Goal: Task Accomplishment & Management: Manage account settings

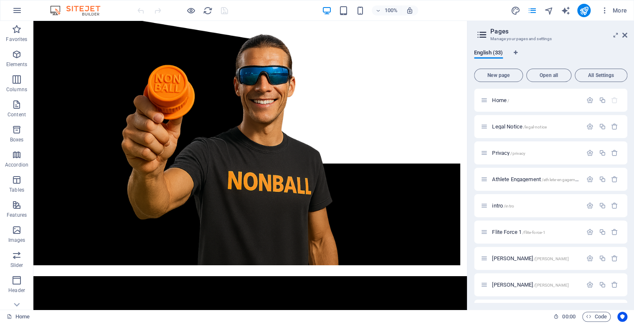
scroll to position [655, 0]
drag, startPoint x: 625, startPoint y: 258, endPoint x: 626, endPoint y: 274, distance: 15.5
click at [634, 191] on html "NONBALL SPORTS™ Home Favorites Elements Columns Content Boxes Accordion Tables …" at bounding box center [317, 161] width 634 height 323
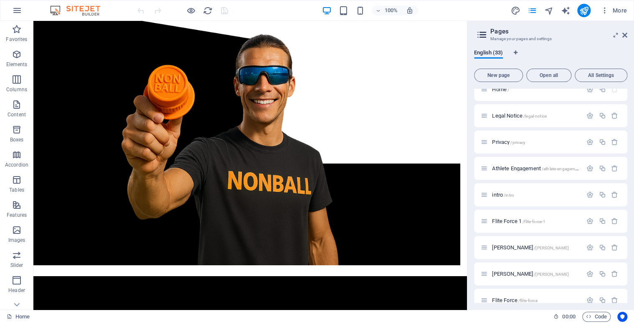
scroll to position [0, 0]
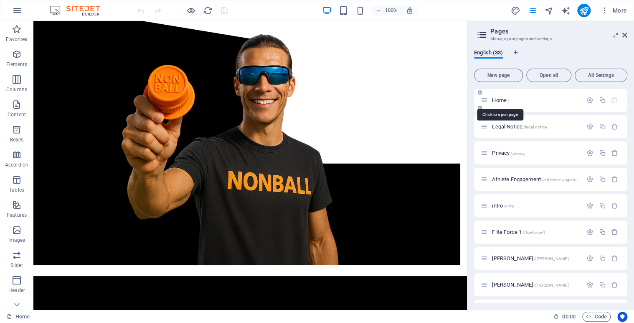
click at [495, 100] on span "Home /" at bounding box center [500, 100] width 17 height 6
click at [488, 100] on div "Home /" at bounding box center [532, 100] width 102 height 10
click at [505, 100] on span "Home /" at bounding box center [500, 100] width 17 height 6
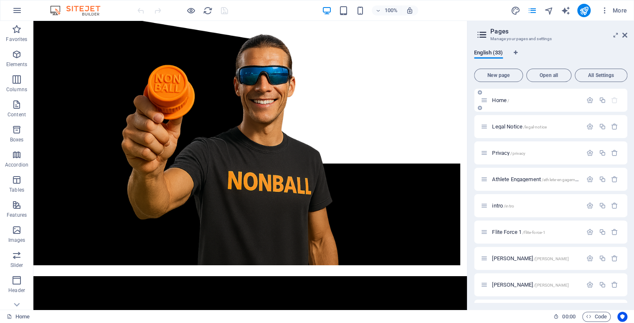
click at [480, 92] on icon at bounding box center [480, 92] width 4 height 5
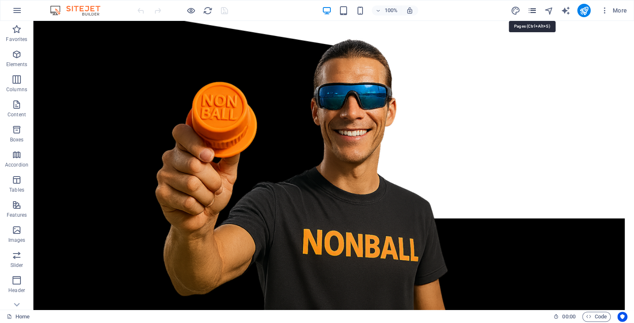
click at [534, 10] on icon "pages" at bounding box center [532, 11] width 10 height 10
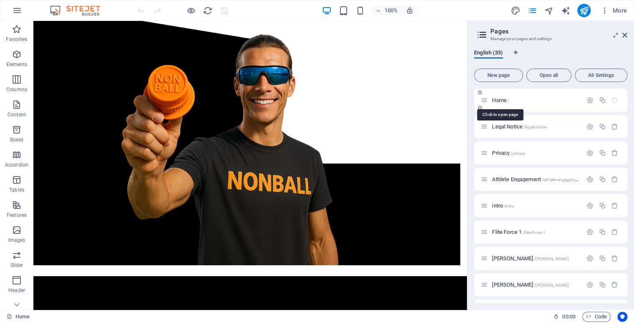
click at [498, 99] on span "Home /" at bounding box center [500, 100] width 17 height 6
click at [500, 100] on span "Home /" at bounding box center [500, 100] width 17 height 6
click at [501, 101] on span "Home /" at bounding box center [500, 100] width 17 height 6
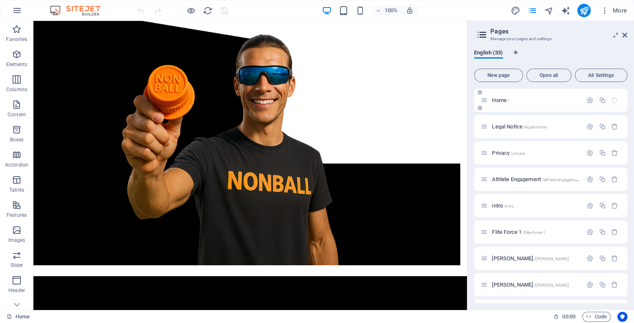
click at [501, 101] on span "Home /" at bounding box center [500, 100] width 17 height 6
click at [70, 26] on icon at bounding box center [68, 26] width 5 height 9
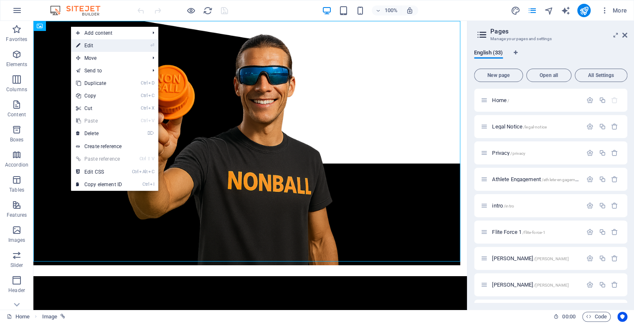
click at [90, 45] on link "⏎ Edit" at bounding box center [99, 45] width 56 height 13
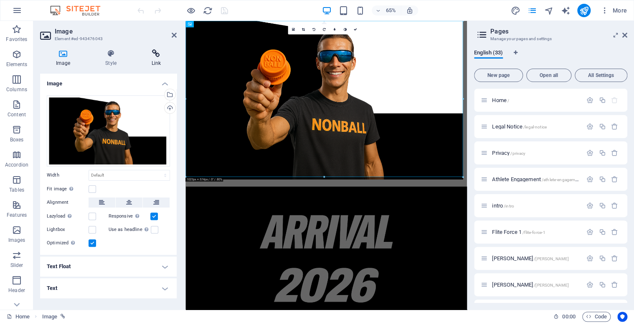
click at [156, 53] on icon at bounding box center [156, 53] width 41 height 8
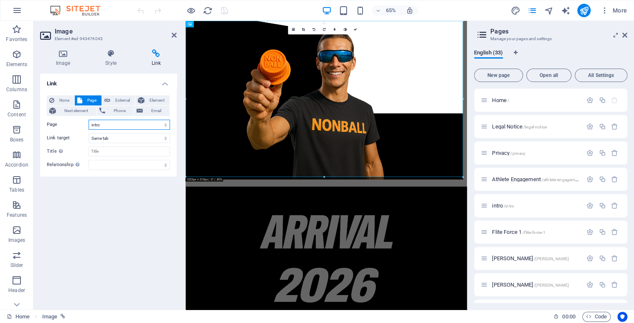
click at [163, 124] on select "Home Legal Notice Privacy Athlete Engagement intro Flite Force 1 Joseph Howard …" at bounding box center [129, 124] width 81 height 10
select select "29"
click at [89, 119] on select "Home Legal Notice Privacy Athlete Engagement intro Flite Force 1 Joseph Howard …" at bounding box center [129, 124] width 81 height 10
click at [354, 28] on icon at bounding box center [354, 29] width 3 height 3
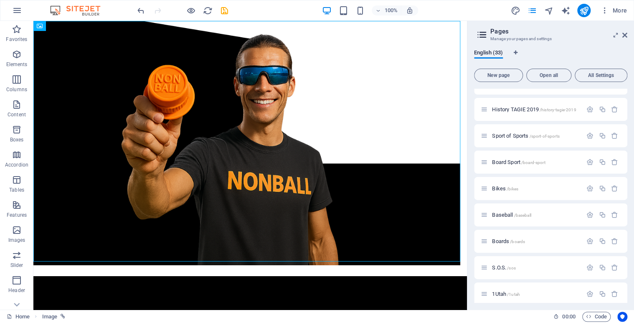
scroll to position [655, 0]
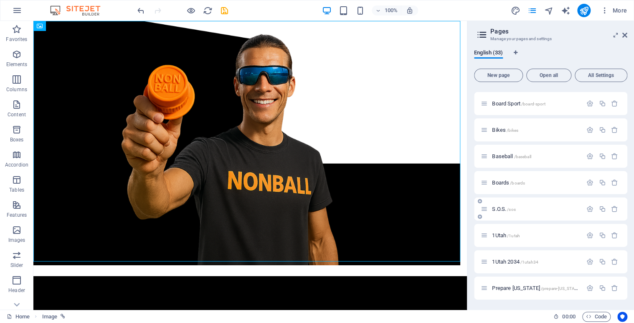
click at [501, 205] on div "S.O.S. /sos" at bounding box center [532, 209] width 102 height 10
click at [500, 208] on span "S.O.S. /sos" at bounding box center [503, 209] width 23 height 6
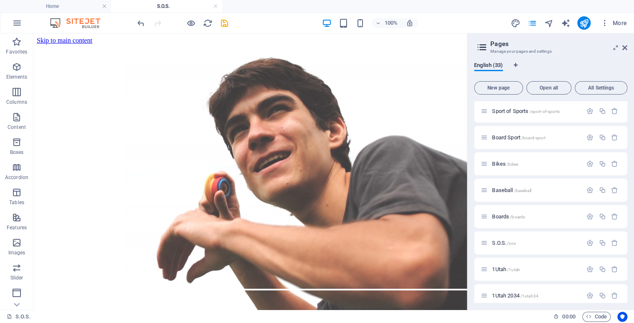
scroll to position [0, 0]
click at [70, 38] on icon at bounding box center [68, 38] width 5 height 9
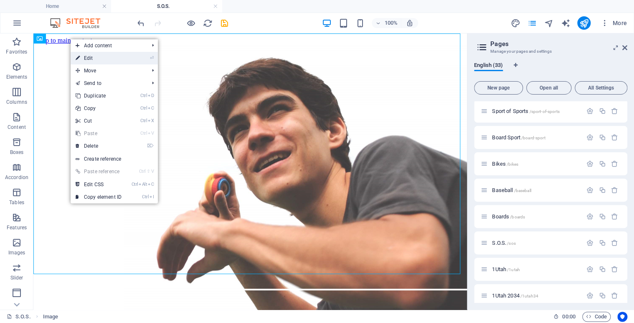
click at [85, 58] on link "⏎ Edit" at bounding box center [99, 58] width 56 height 13
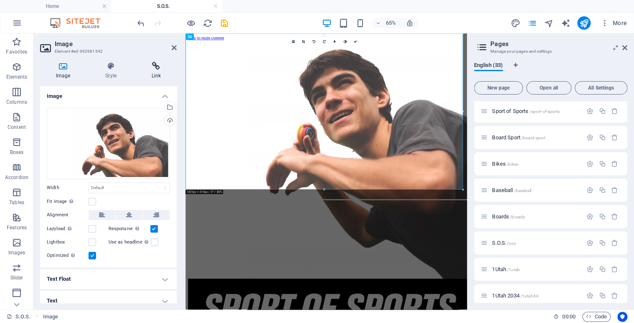
click at [157, 69] on icon at bounding box center [156, 66] width 41 height 8
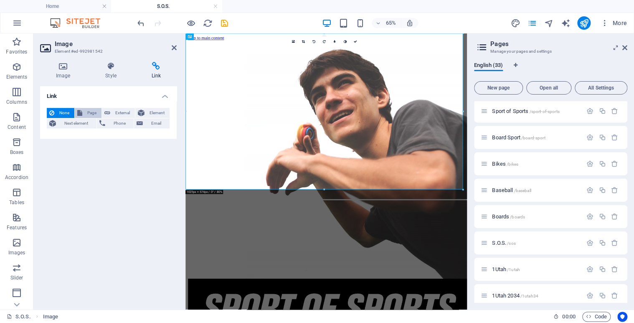
click at [82, 115] on button "Page" at bounding box center [88, 113] width 27 height 10
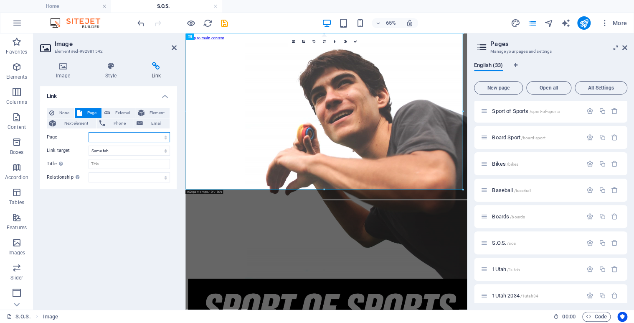
click at [165, 137] on select "Home Legal Notice Privacy Athlete Engagement intro Flite Force 1 Joseph Howard …" at bounding box center [129, 137] width 81 height 10
select select "0"
click at [496, 89] on span "New page" at bounding box center [498, 87] width 41 height 5
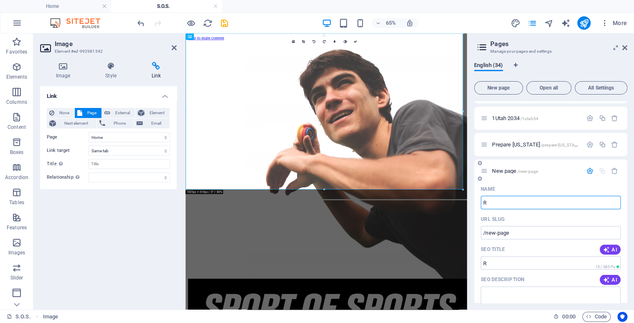
type input "Re"
type input "/r"
type input "Re"
type input "/re"
type input "Return"
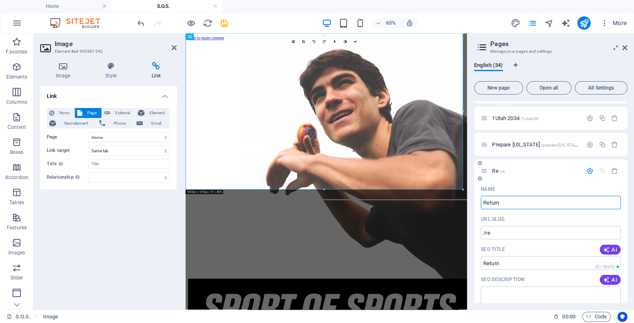
type input "/return"
type input "Return of Plaa"
type input "/return-of-pla"
type input "Return of Pla"
type input "/return-of-plaa"
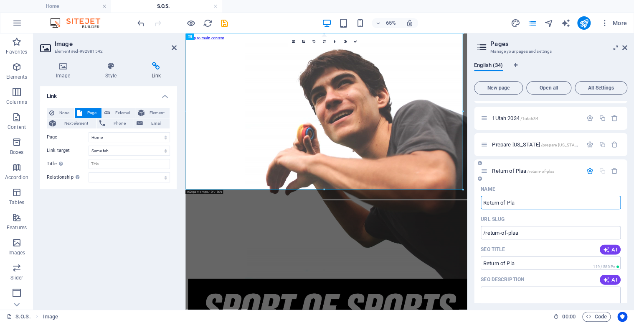
type input "Return of Pla"
type input "/return-of-pla"
type input "Return of Play"
type input "/return-of-play"
type input "Return of Play"
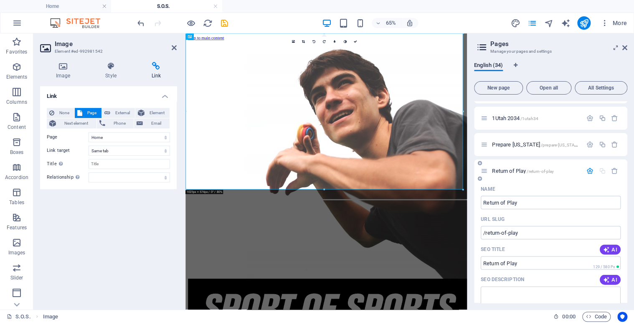
click at [551, 190] on div "Name" at bounding box center [551, 188] width 140 height 13
click at [524, 168] on span "Return of Play /return-of-play" at bounding box center [523, 171] width 62 height 6
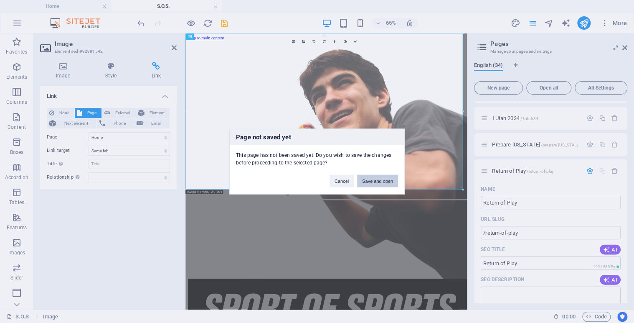
click at [371, 178] on button "Save and open" at bounding box center [377, 181] width 41 height 13
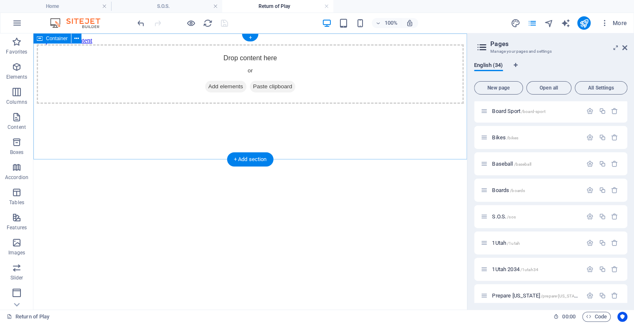
scroll to position [0, 0]
click at [78, 38] on icon at bounding box center [76, 38] width 5 height 9
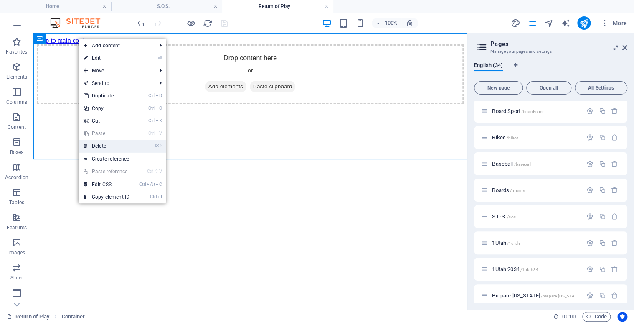
click at [106, 143] on link "⌦ Delete" at bounding box center [107, 146] width 56 height 13
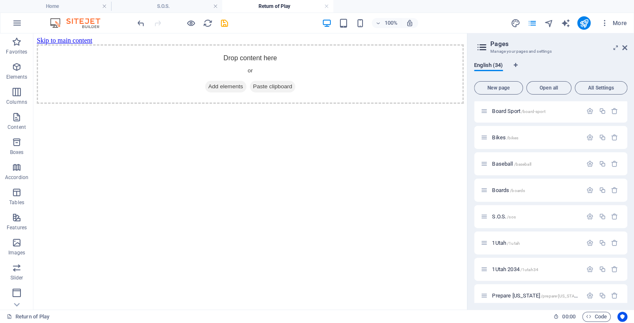
drag, startPoint x: 56, startPoint y: 84, endPoint x: 118, endPoint y: 156, distance: 95.7
click at [118, 107] on html "Skip to main content Drop content here or Add elements Paste clipboard" at bounding box center [250, 70] width 434 height 74
click at [252, 36] on div "+" at bounding box center [250, 38] width 16 height 8
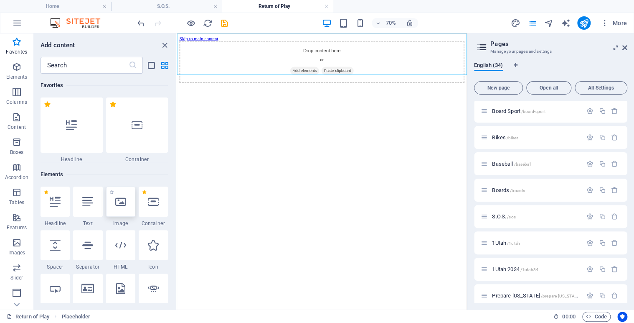
click at [121, 208] on div at bounding box center [120, 201] width 29 height 30
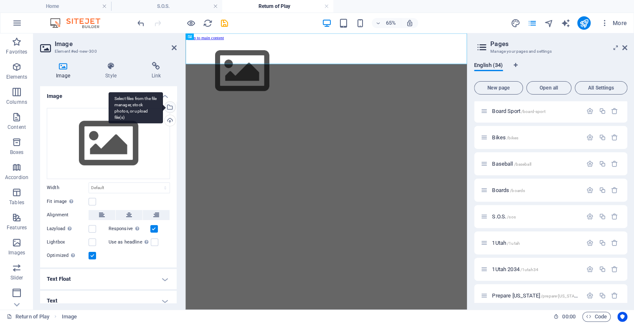
click at [163, 105] on div "Select files from the file manager, stock photos, or upload file(s)" at bounding box center [136, 107] width 54 height 31
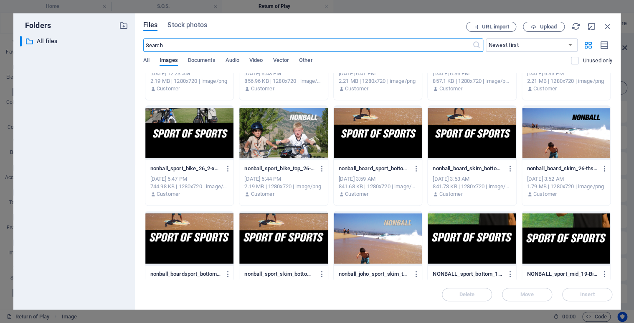
scroll to position [379, 0]
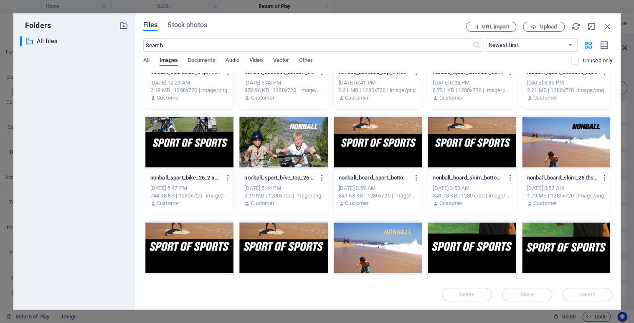
click at [570, 139] on div at bounding box center [566, 142] width 88 height 54
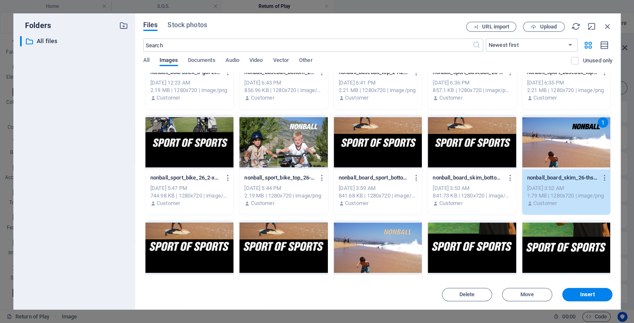
click at [180, 248] on div at bounding box center [189, 247] width 88 height 54
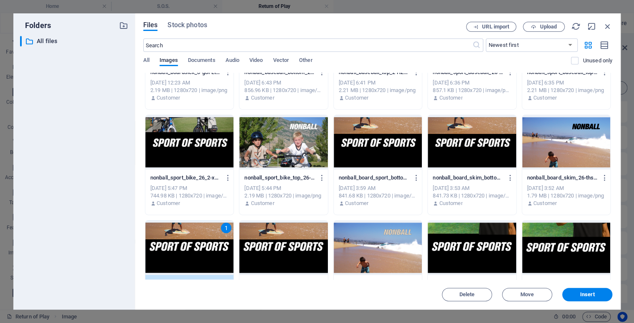
click at [550, 135] on div at bounding box center [566, 142] width 88 height 54
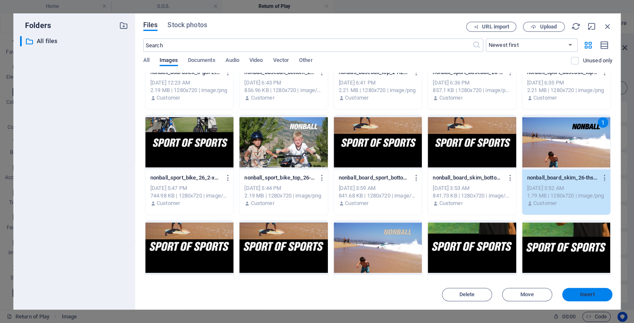
click at [578, 292] on span "Insert" at bounding box center [587, 294] width 43 height 5
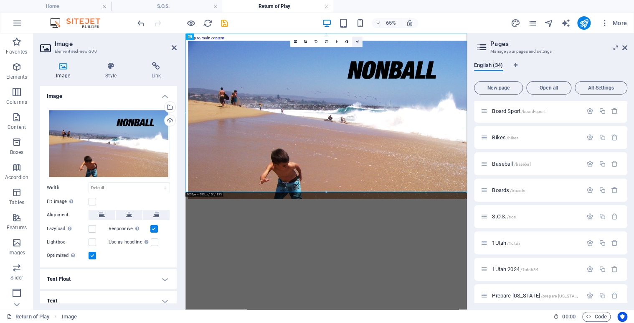
click at [356, 43] on icon at bounding box center [357, 41] width 3 height 3
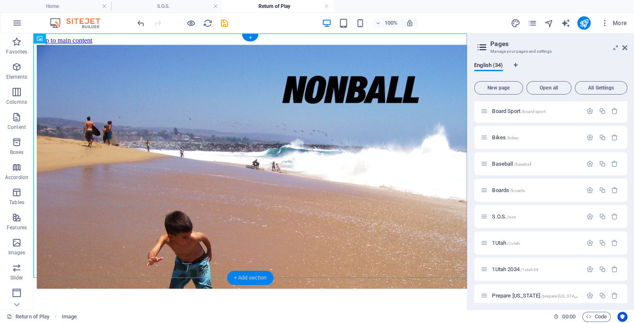
drag, startPoint x: 232, startPoint y: 275, endPoint x: 76, endPoint y: 346, distance: 170.9
click at [232, 275] on div "+ Add section" at bounding box center [250, 277] width 46 height 14
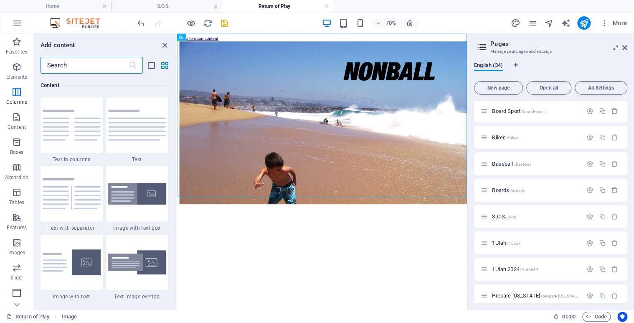
scroll to position [0, 0]
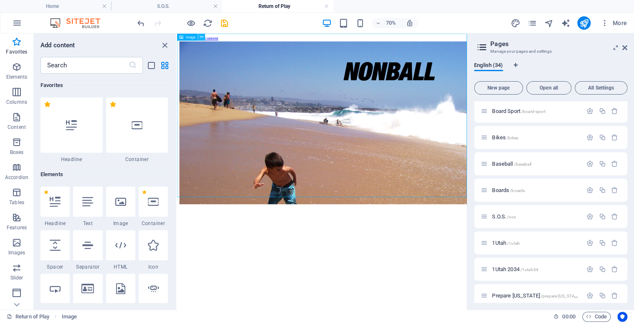
click at [199, 36] on button at bounding box center [201, 36] width 7 height 7
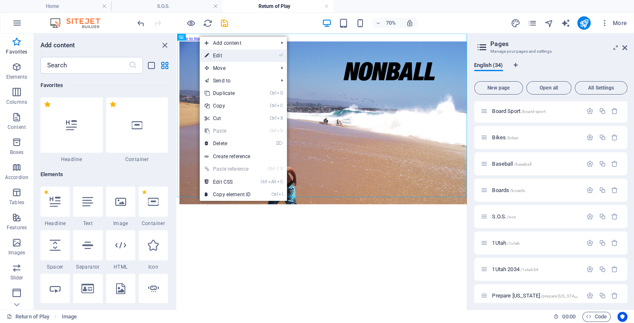
click at [218, 54] on link "⏎ Edit" at bounding box center [228, 55] width 56 height 13
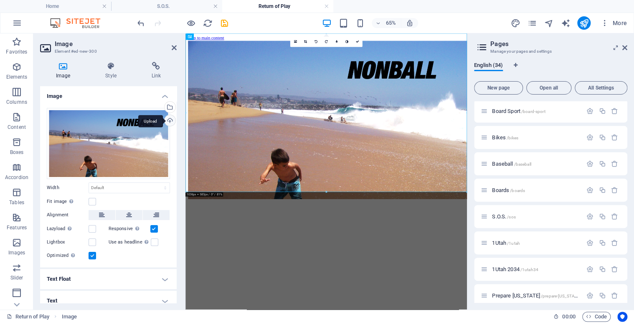
click at [170, 120] on div "Upload" at bounding box center [169, 121] width 13 height 13
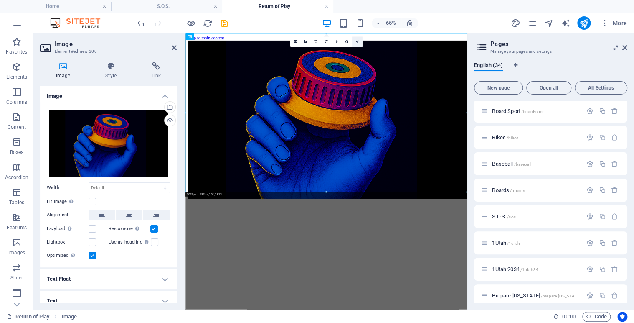
click at [358, 45] on link at bounding box center [357, 42] width 10 height 10
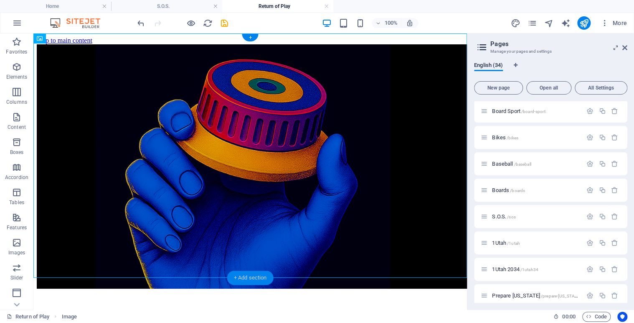
click at [234, 276] on div "+ Add section" at bounding box center [250, 277] width 46 height 14
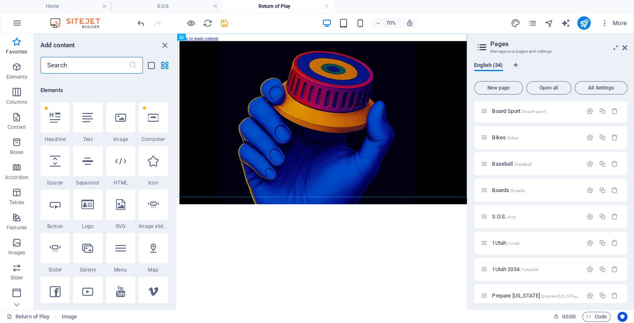
scroll to position [12, 0]
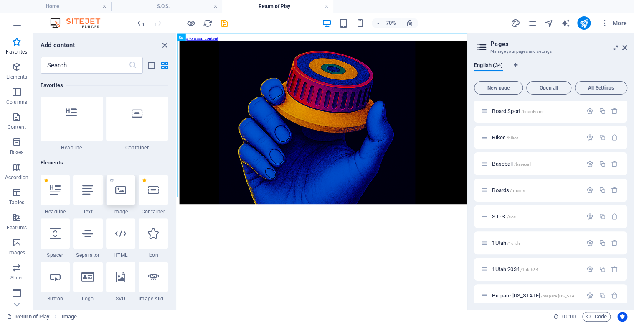
click at [122, 192] on icon at bounding box center [120, 189] width 11 height 11
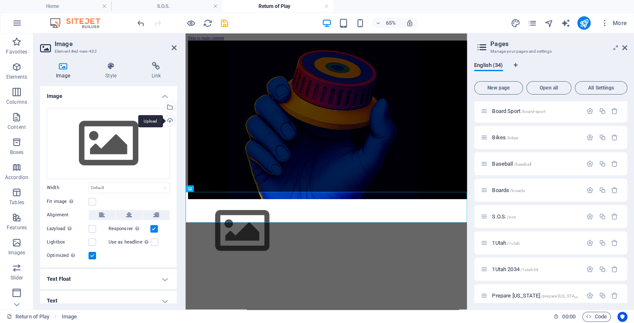
click at [167, 123] on div "Upload" at bounding box center [169, 121] width 13 height 13
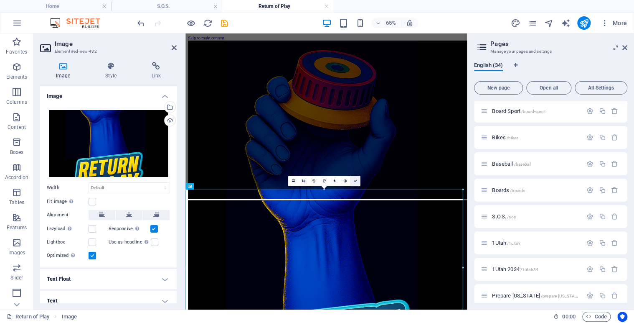
click at [355, 180] on icon at bounding box center [354, 180] width 3 height 3
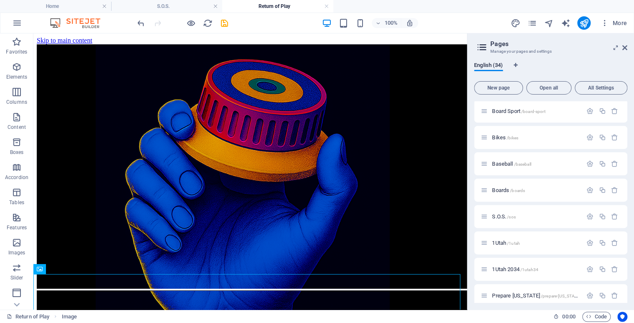
scroll to position [205, 0]
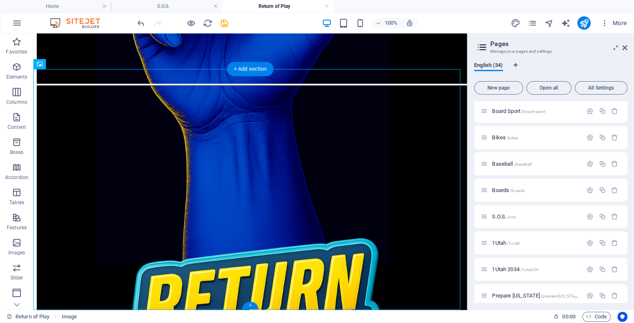
click at [253, 305] on div "+" at bounding box center [250, 305] width 16 height 8
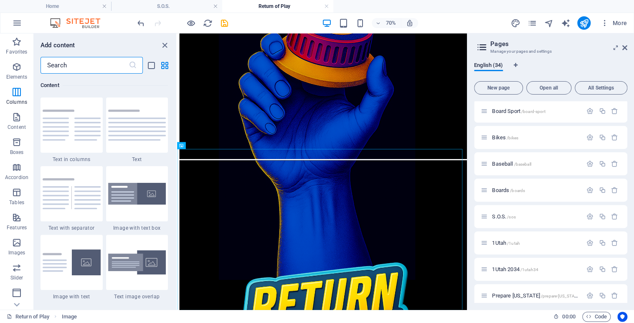
scroll to position [0, 0]
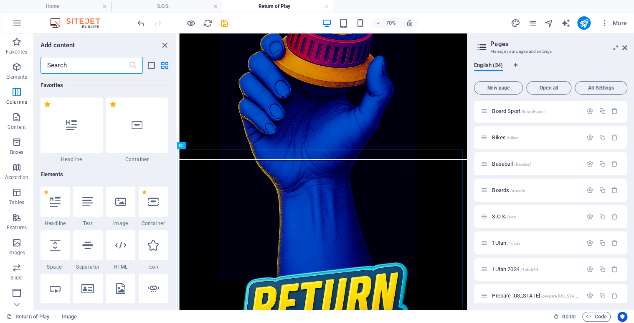
drag, startPoint x: 176, startPoint y: 117, endPoint x: 8, endPoint y: 12, distance: 197.7
click at [118, 199] on icon at bounding box center [120, 201] width 11 height 11
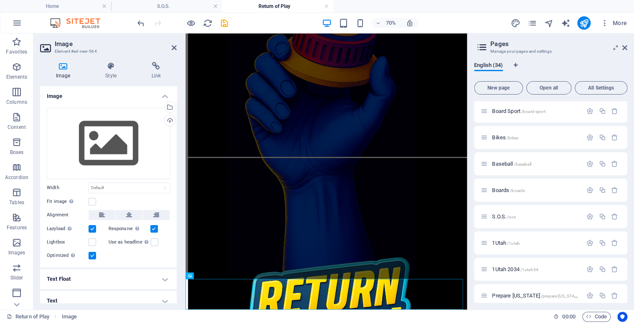
scroll to position [102, 0]
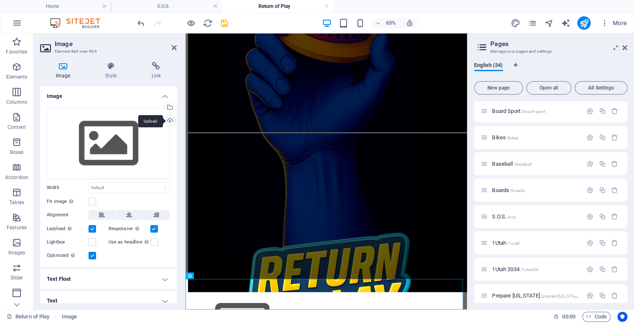
click at [170, 119] on div "Upload" at bounding box center [169, 121] width 13 height 13
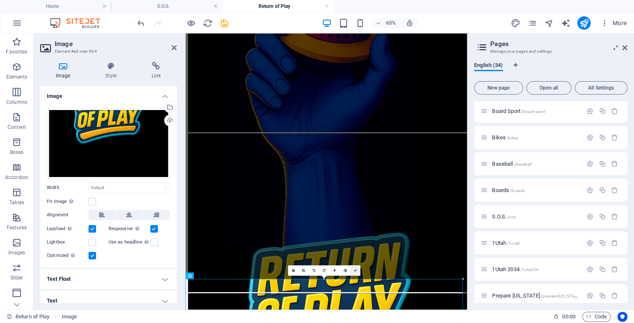
click at [358, 271] on link at bounding box center [355, 270] width 10 height 10
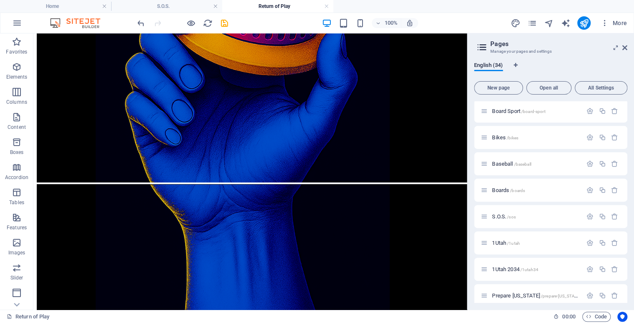
scroll to position [0, 0]
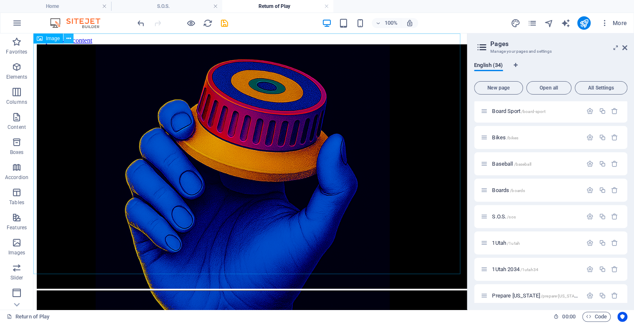
click at [71, 38] on button at bounding box center [69, 38] width 10 height 10
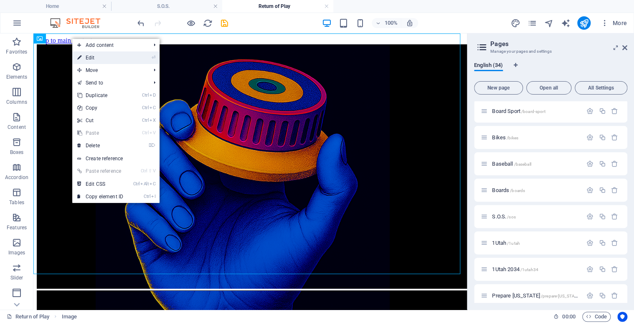
click at [97, 55] on link "⏎ Edit" at bounding box center [100, 57] width 56 height 13
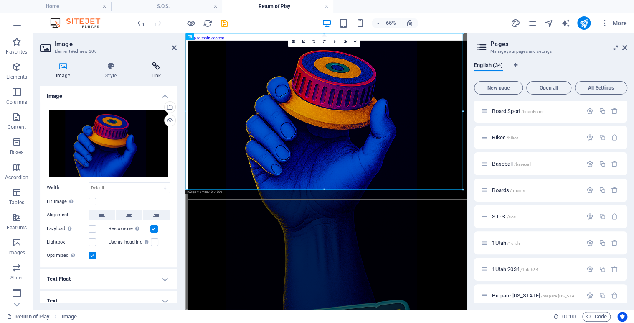
click at [156, 71] on h4 "Link" at bounding box center [156, 71] width 41 height 18
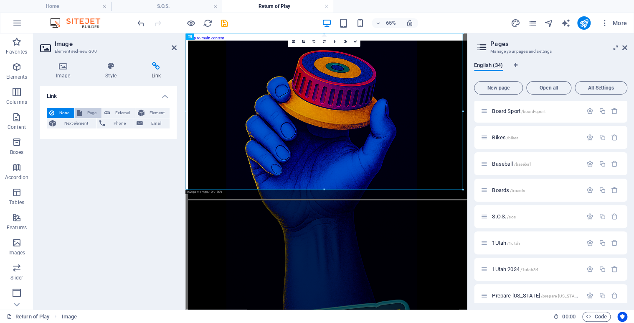
click at [89, 112] on span "Page" at bounding box center [92, 113] width 14 height 10
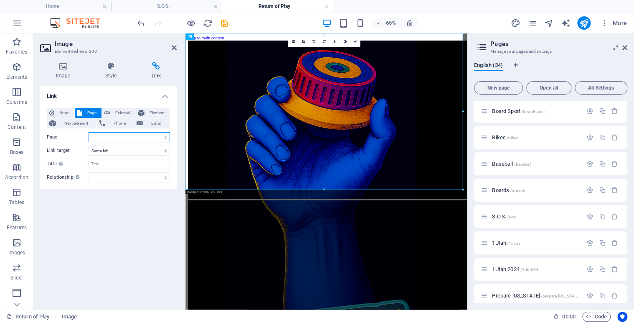
click at [163, 136] on select "Home Legal Notice Privacy Athlete Engagement intro Flite Force 1 Joseph Howard …" at bounding box center [129, 137] width 81 height 10
click at [89, 132] on select "Home Legal Notice Privacy Athlete Engagement intro Flite Force 1 Joseph Howard …" at bounding box center [129, 137] width 81 height 10
click at [165, 138] on select "Home Legal Notice Privacy Athlete Engagement intro Flite Force 1 Joseph Howard …" at bounding box center [129, 137] width 81 height 10
select select "0"
click at [501, 86] on span "New page" at bounding box center [498, 87] width 41 height 5
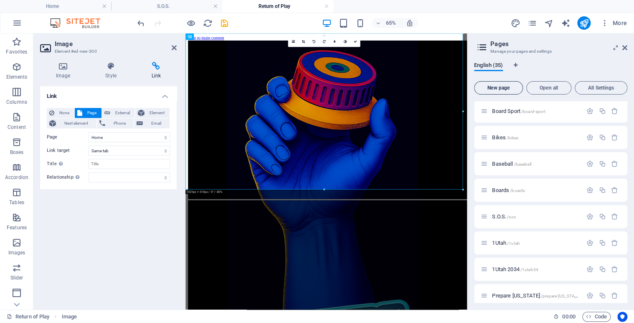
scroll to position [837, 0]
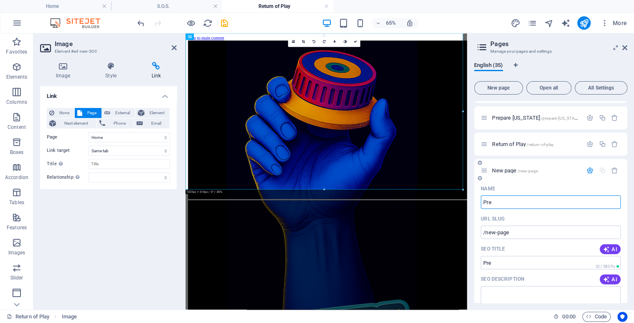
type input "Pre"
type input "/pre"
type input "Prepare to Engage"
type input "/prepare-to-engage"
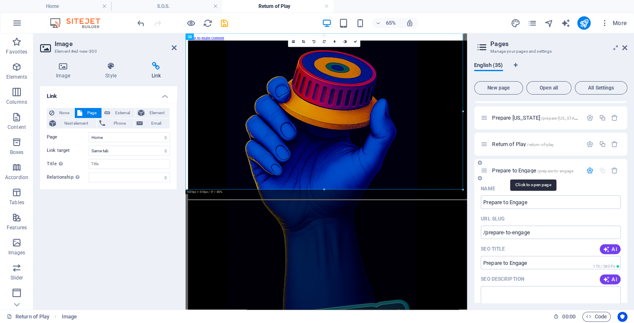
click at [518, 171] on span "Prepare to Engage /prepare-to-engage" at bounding box center [532, 170] width 81 height 6
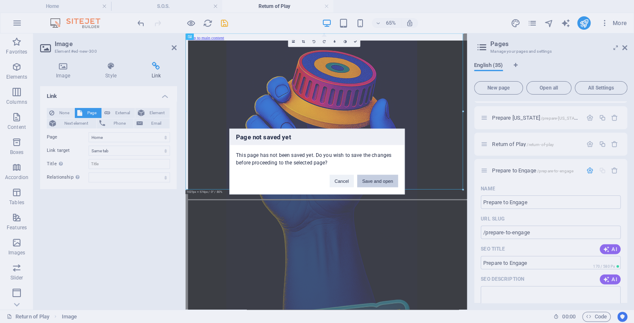
click at [379, 180] on button "Save and open" at bounding box center [377, 181] width 41 height 13
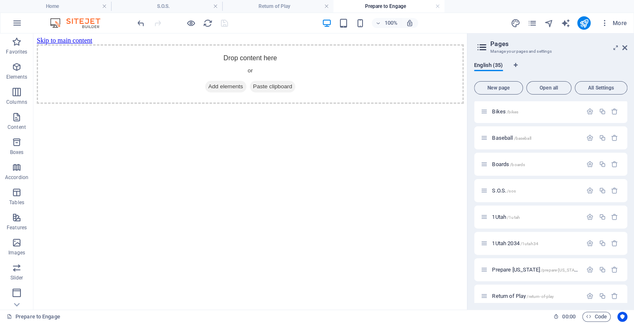
scroll to position [0, 0]
click at [79, 40] on icon at bounding box center [76, 38] width 5 height 9
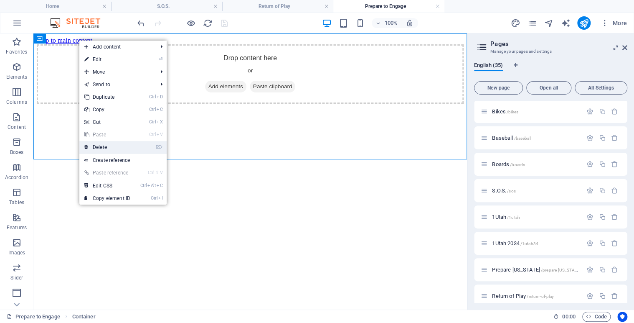
click at [122, 144] on link "⌦ Delete" at bounding box center [107, 147] width 56 height 13
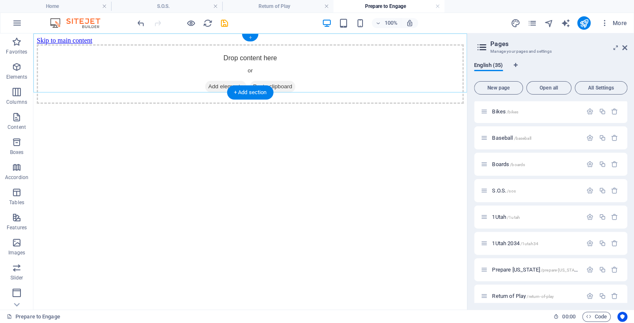
click at [251, 37] on div "+" at bounding box center [250, 38] width 16 height 8
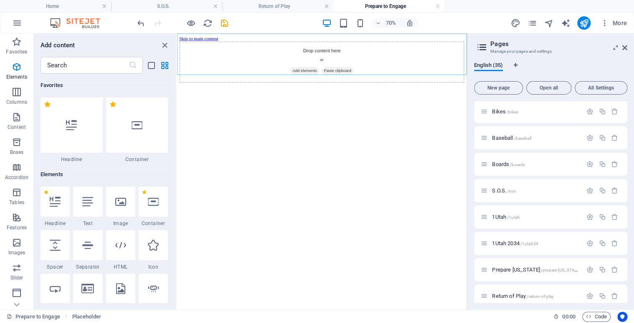
drag, startPoint x: 174, startPoint y: 119, endPoint x: 174, endPoint y: 48, distance: 71.4
click at [174, 48] on div "Add content ​ Favorites 1 Star Headline 1 Star Container Elements 1 Star Headli…" at bounding box center [105, 171] width 142 height 276
click at [122, 205] on icon at bounding box center [120, 201] width 11 height 11
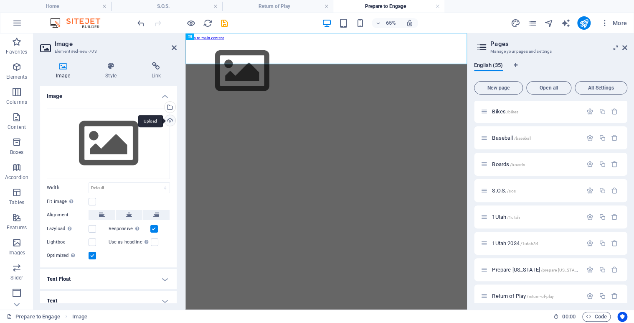
click at [168, 120] on div "Upload" at bounding box center [169, 121] width 13 height 13
click at [168, 106] on div "Select files from the file manager, stock photos, or upload file(s)" at bounding box center [169, 108] width 13 height 13
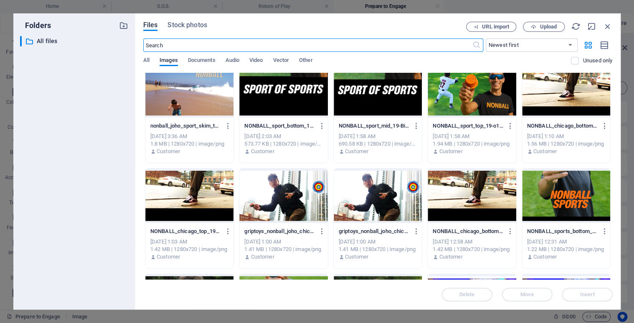
scroll to position [609, 0]
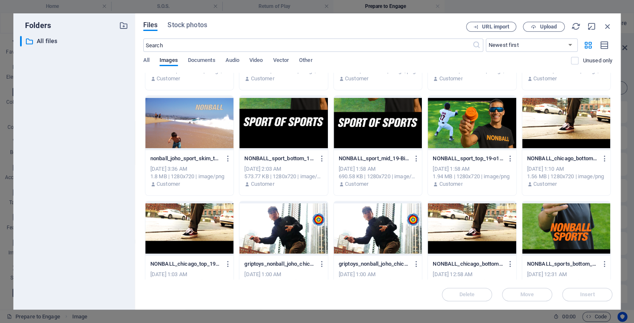
click at [276, 221] on div at bounding box center [283, 228] width 88 height 54
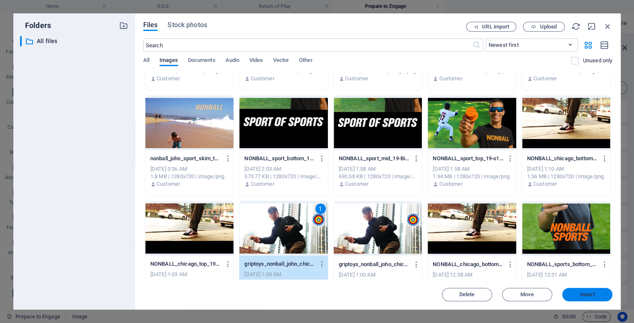
click at [588, 294] on span "Insert" at bounding box center [587, 294] width 15 height 5
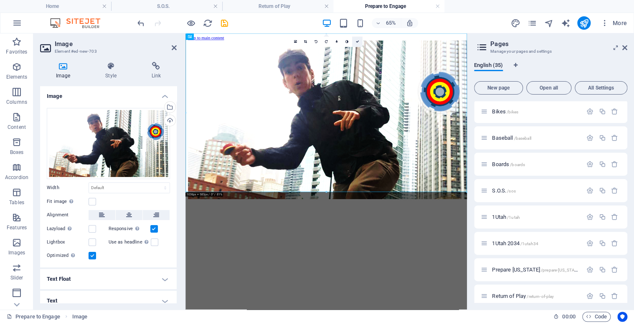
click at [357, 43] on icon at bounding box center [357, 41] width 3 height 3
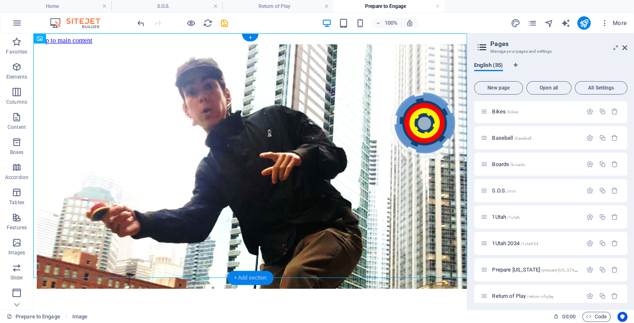
click at [233, 275] on div "+ Add section" at bounding box center [250, 277] width 46 height 14
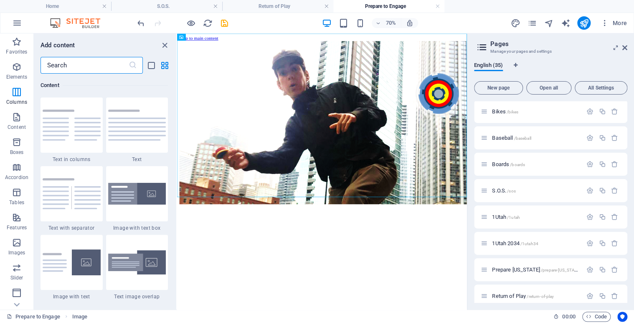
scroll to position [0, 0]
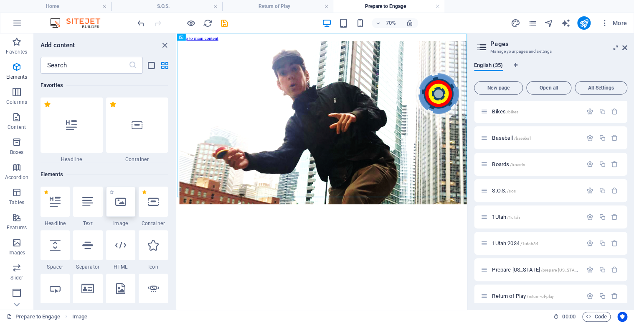
click at [122, 207] on div at bounding box center [120, 201] width 29 height 30
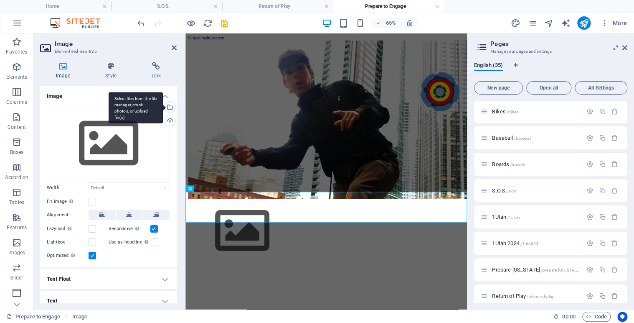
click at [169, 106] on div "Select files from the file manager, stock photos, or upload file(s)" at bounding box center [169, 108] width 13 height 13
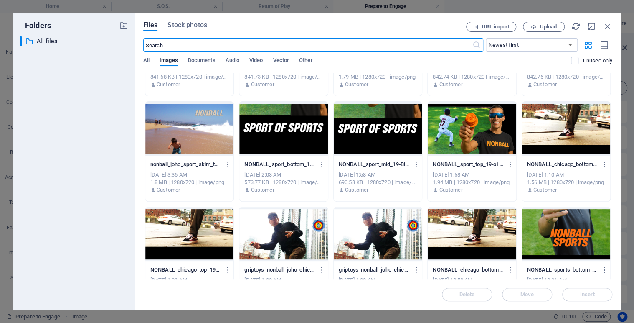
scroll to position [608, 0]
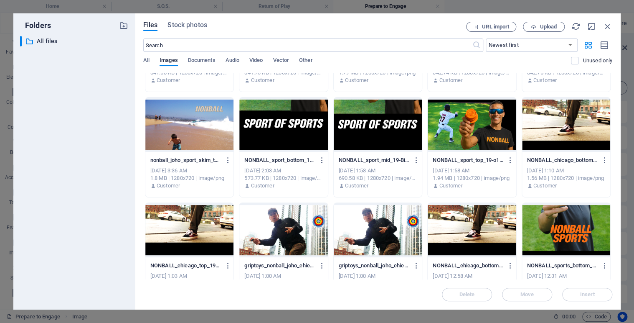
click at [557, 137] on div at bounding box center [566, 124] width 88 height 54
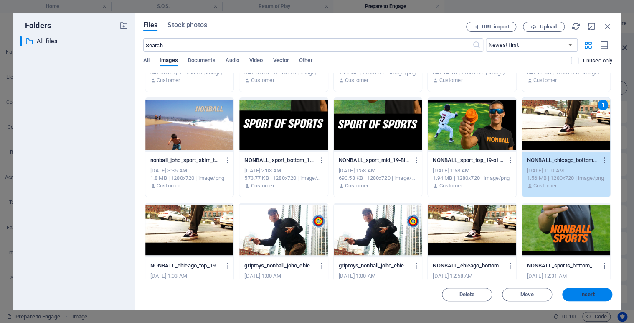
click at [579, 294] on span "Insert" at bounding box center [587, 294] width 43 height 5
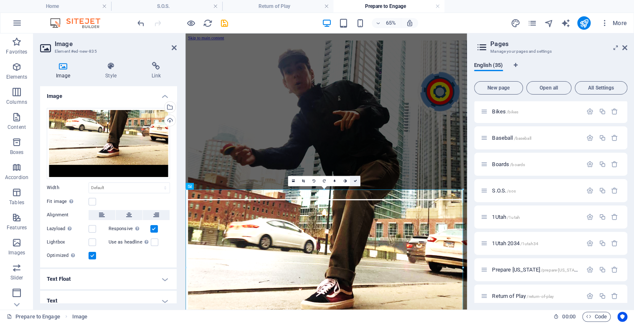
click at [356, 180] on icon at bounding box center [354, 180] width 3 height 3
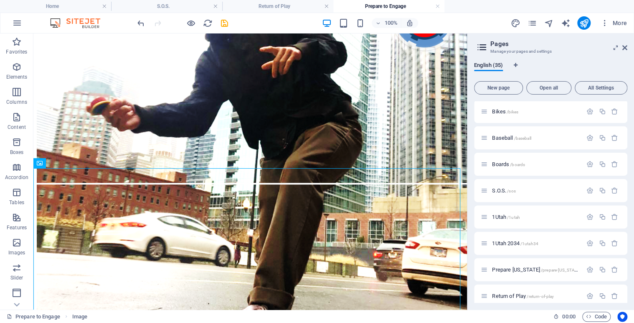
scroll to position [205, 0]
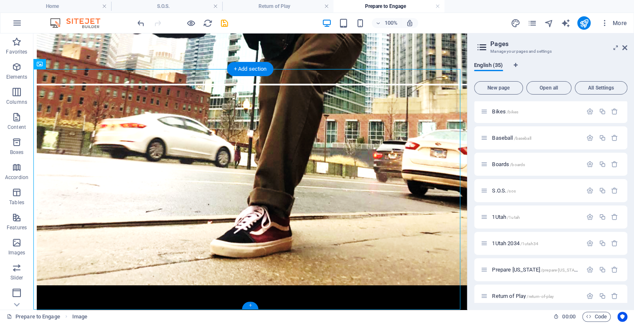
click at [249, 303] on div "+" at bounding box center [250, 305] width 16 height 8
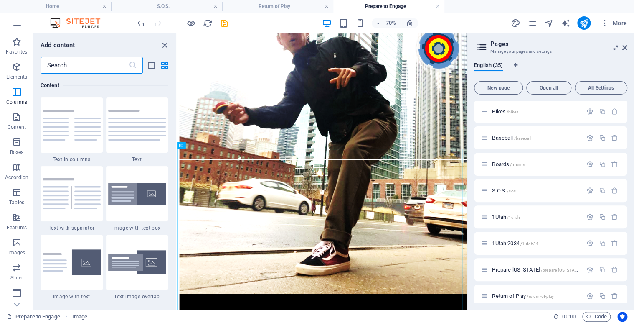
scroll to position [0, 0]
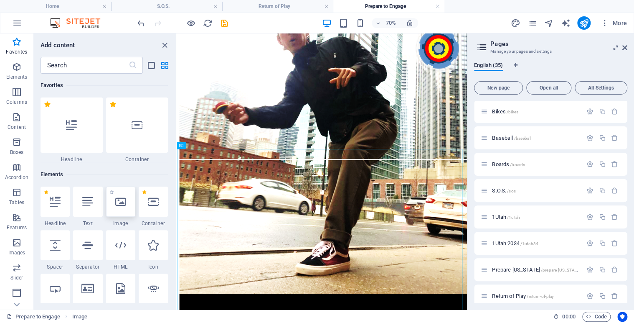
click at [122, 201] on icon at bounding box center [120, 201] width 11 height 11
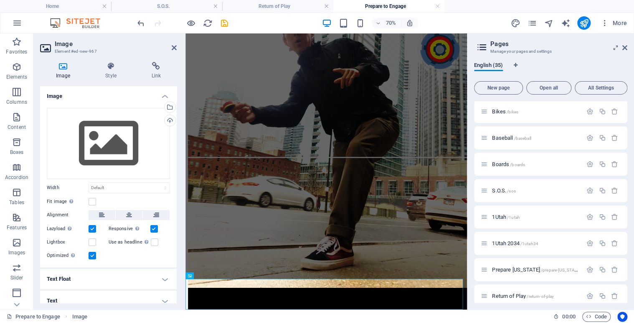
scroll to position [102, 0]
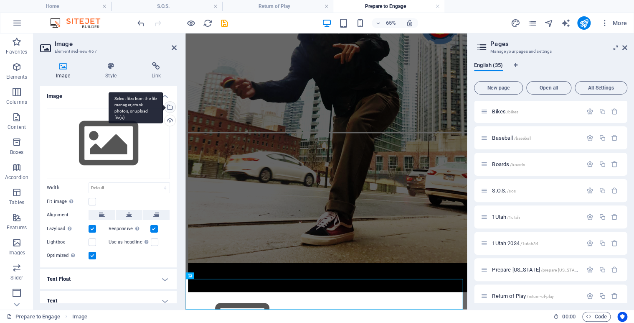
click at [163, 106] on div "Select files from the file manager, stock photos, or upload file(s)" at bounding box center [136, 107] width 54 height 31
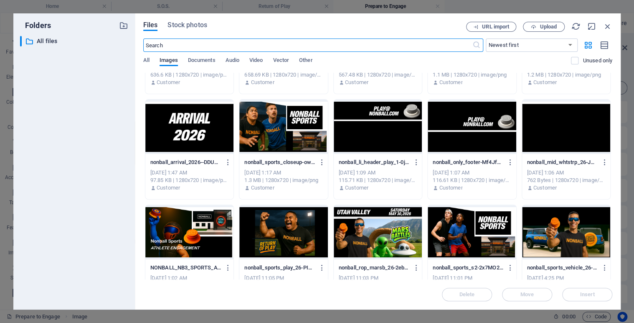
scroll to position [1457, 0]
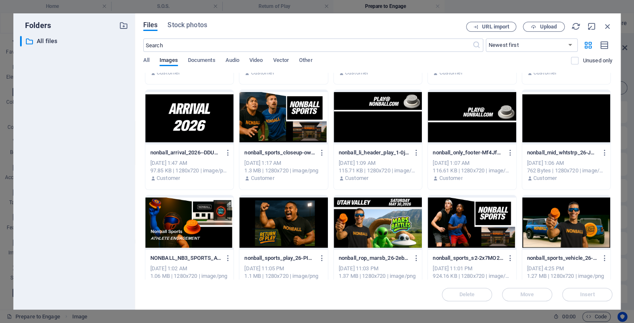
click at [466, 125] on div at bounding box center [472, 117] width 88 height 54
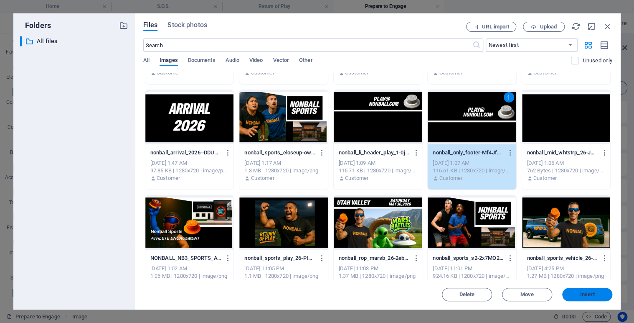
click at [590, 294] on span "Insert" at bounding box center [587, 294] width 15 height 5
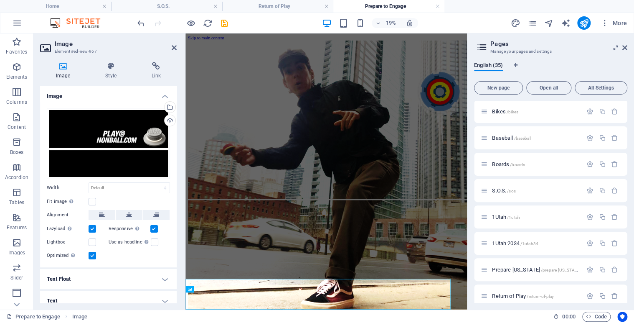
scroll to position [81, 0]
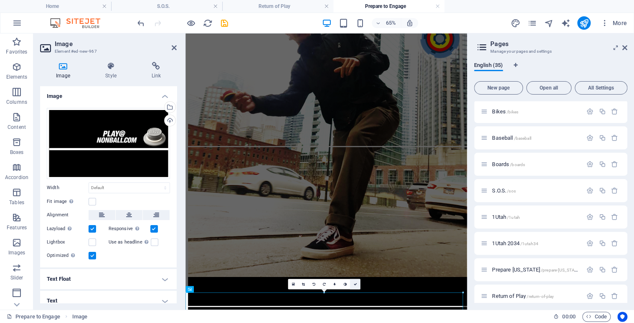
click at [356, 282] on icon at bounding box center [354, 283] width 3 height 3
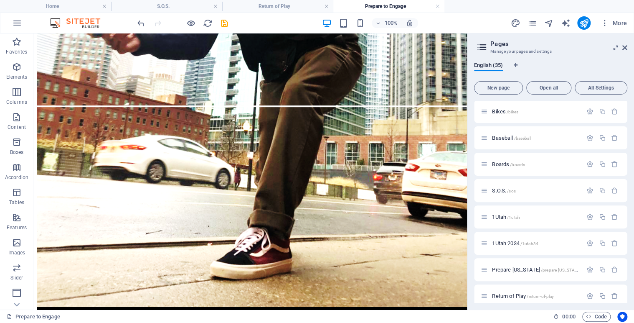
scroll to position [0, 0]
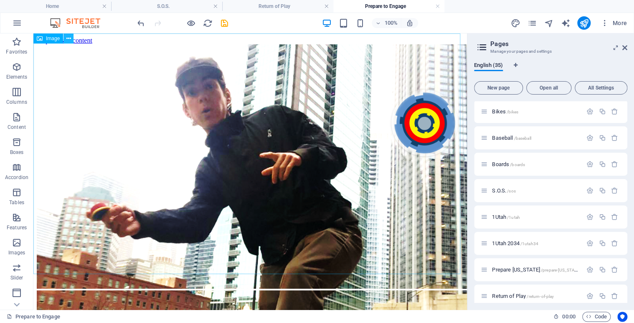
click at [70, 39] on icon at bounding box center [68, 38] width 5 height 9
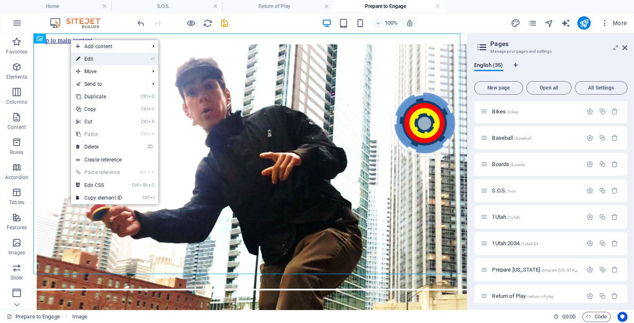
click at [92, 61] on link "⏎ Edit" at bounding box center [99, 59] width 56 height 13
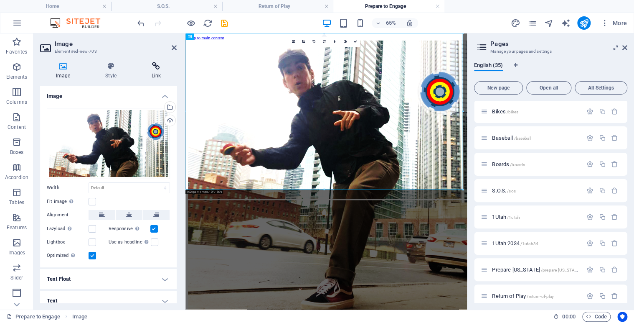
click at [160, 72] on h4 "Link" at bounding box center [156, 71] width 41 height 18
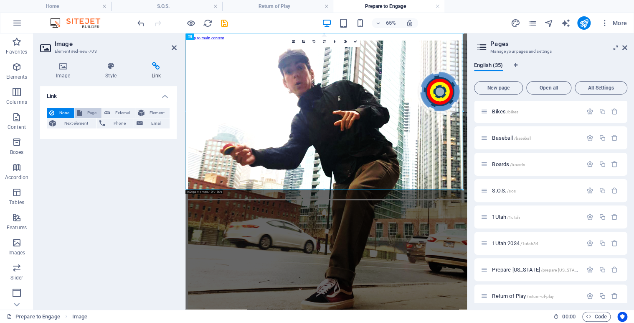
click at [90, 112] on span "Page" at bounding box center [92, 113] width 14 height 10
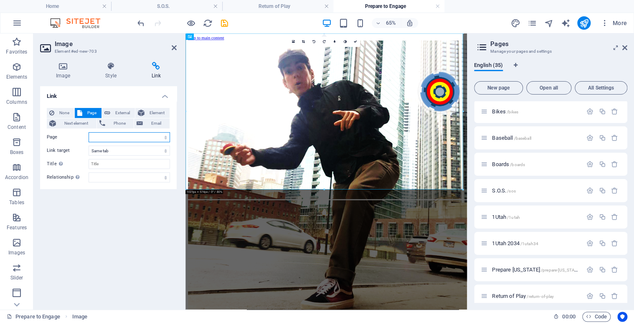
click at [166, 136] on select "Home Legal Notice Privacy Athlete Engagement intro Flite Force 1 [PERSON_NAME] …" at bounding box center [129, 137] width 81 height 10
click at [89, 132] on select "Home Legal Notice Privacy Athlete Engagement intro Flite Force 1 [PERSON_NAME] …" at bounding box center [129, 137] width 81 height 10
click at [164, 134] on select "Home Legal Notice Privacy Athlete Engagement intro Flite Force 1 [PERSON_NAME] …" at bounding box center [129, 137] width 81 height 10
click at [89, 132] on select "Home Legal Notice Privacy Athlete Engagement intro Flite Force 1 [PERSON_NAME] …" at bounding box center [129, 137] width 81 height 10
click at [165, 138] on select "Home Legal Notice Privacy Athlete Engagement intro Flite Force 1 [PERSON_NAME] …" at bounding box center [129, 137] width 81 height 10
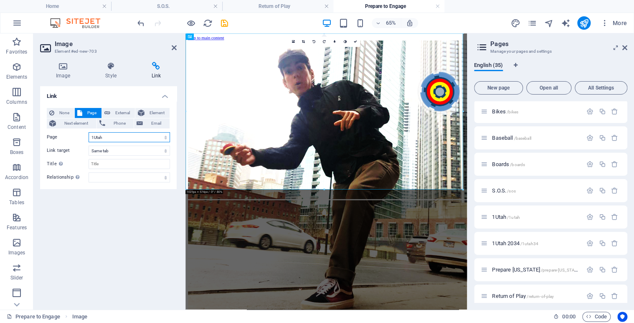
select select "32"
click at [89, 132] on select "Home Legal Notice Privacy Athlete Engagement intro Flite Force 1 [PERSON_NAME] …" at bounding box center [129, 137] width 81 height 10
click at [356, 41] on icon at bounding box center [354, 41] width 3 height 3
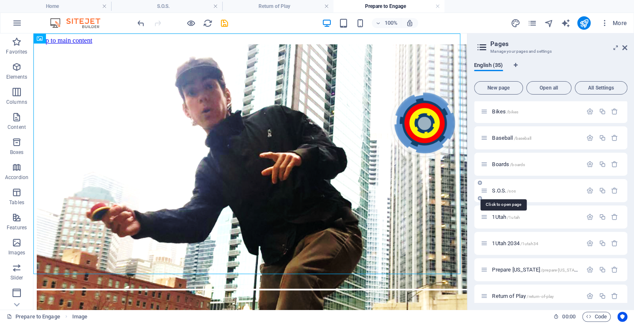
click at [498, 188] on span "S.O.S. /sos" at bounding box center [503, 190] width 23 height 6
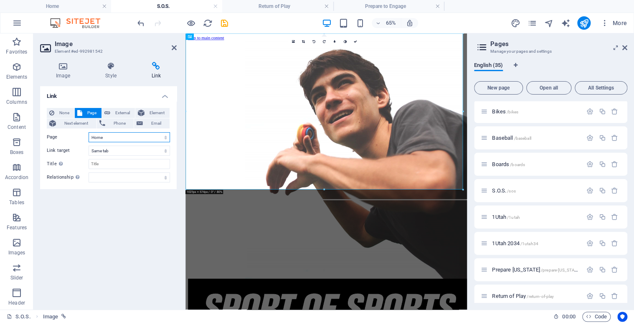
click at [165, 136] on select "Home Legal Notice Privacy Athlete Engagement intro Flite Force 1 [PERSON_NAME] …" at bounding box center [129, 137] width 81 height 10
select select "33"
click at [89, 132] on select "Home Legal Notice Privacy Athlete Engagement intro Flite Force 1 [PERSON_NAME] …" at bounding box center [129, 137] width 81 height 10
click at [356, 41] on icon at bounding box center [354, 41] width 3 height 3
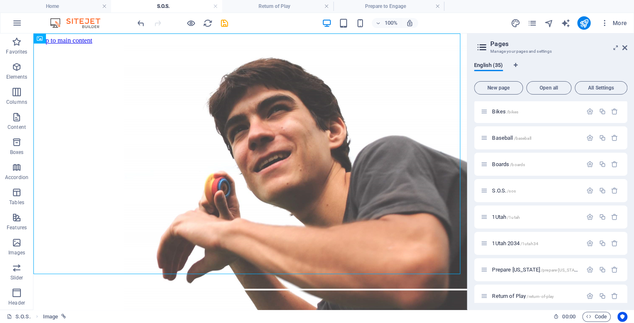
drag, startPoint x: 462, startPoint y: 82, endPoint x: 502, endPoint y: 39, distance: 59.1
click at [491, 292] on div "Return of Play /return-of-play" at bounding box center [532, 296] width 102 height 10
click at [483, 297] on icon at bounding box center [484, 295] width 7 height 7
click at [508, 292] on div "Return of Play /return-of-play" at bounding box center [532, 296] width 102 height 10
click at [507, 294] on span "Return of Play /return-of-play" at bounding box center [523, 295] width 62 height 6
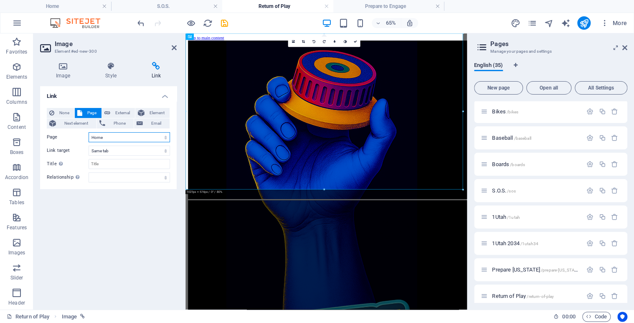
click at [164, 135] on select "Home Legal Notice Privacy Athlete Engagement intro Flite Force 1 [PERSON_NAME] …" at bounding box center [129, 137] width 81 height 10
select select "34"
click at [89, 132] on select "Home Legal Notice Privacy Athlete Engagement intro Flite Force 1 [PERSON_NAME] …" at bounding box center [129, 137] width 81 height 10
click at [355, 41] on icon at bounding box center [354, 41] width 3 height 3
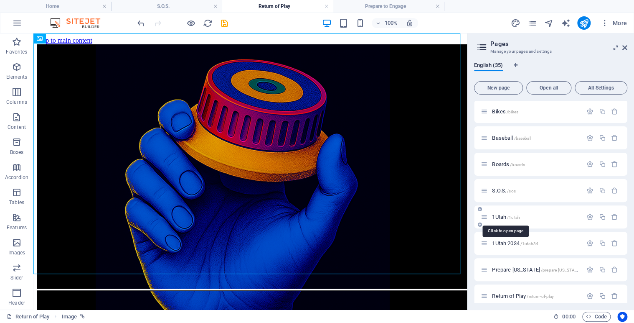
click at [511, 216] on span "/1utah" at bounding box center [513, 217] width 13 height 5
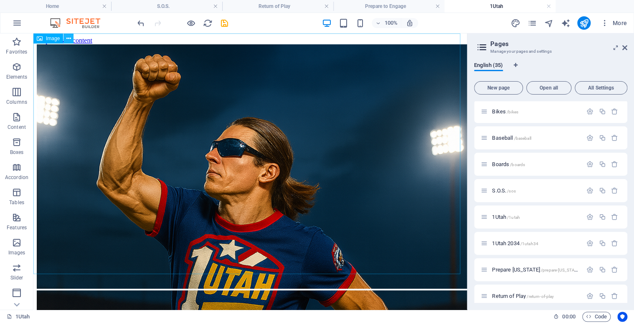
click at [69, 38] on icon at bounding box center [68, 38] width 5 height 9
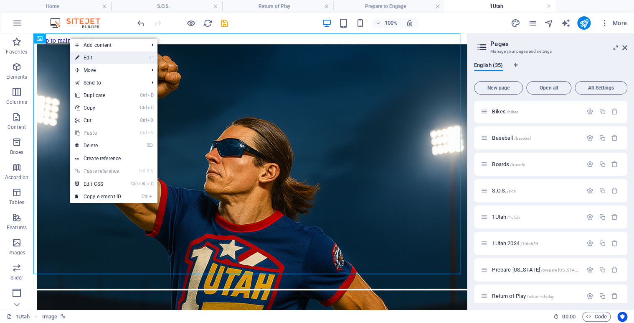
click at [89, 58] on link "⏎ Edit" at bounding box center [98, 57] width 56 height 13
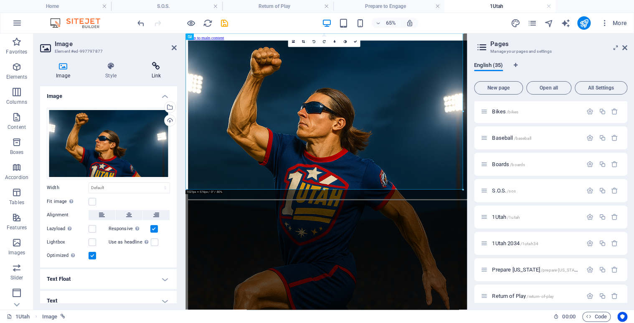
click at [155, 69] on icon at bounding box center [156, 66] width 41 height 8
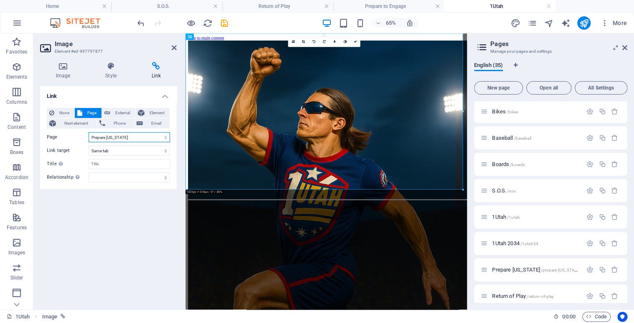
click at [167, 135] on select "Home Legal Notice Privacy Athlete Engagement intro Flite Force 1 [PERSON_NAME] …" at bounding box center [129, 137] width 81 height 10
select select "0"
click at [89, 132] on select "Home Legal Notice Privacy Athlete Engagement intro Flite Force 1 [PERSON_NAME] …" at bounding box center [129, 137] width 81 height 10
click at [355, 41] on icon at bounding box center [354, 41] width 3 height 3
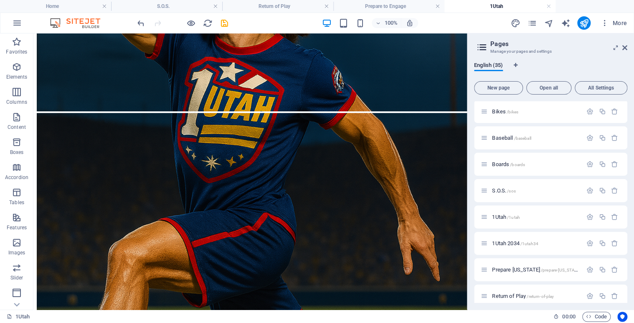
scroll to position [445, 0]
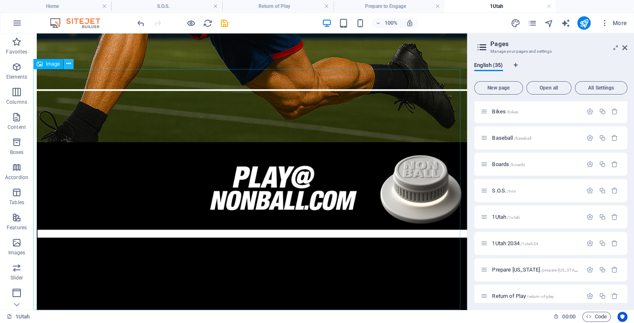
click at [71, 64] on button at bounding box center [69, 64] width 10 height 10
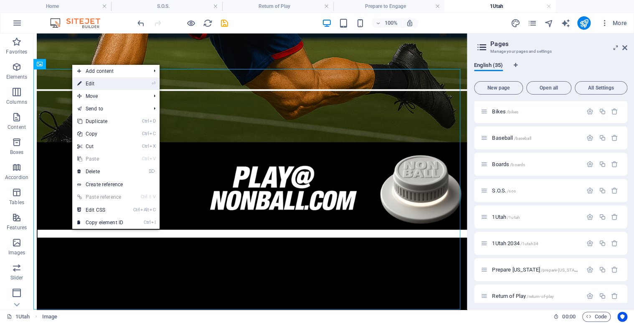
click at [106, 84] on link "⏎ Edit" at bounding box center [100, 83] width 56 height 13
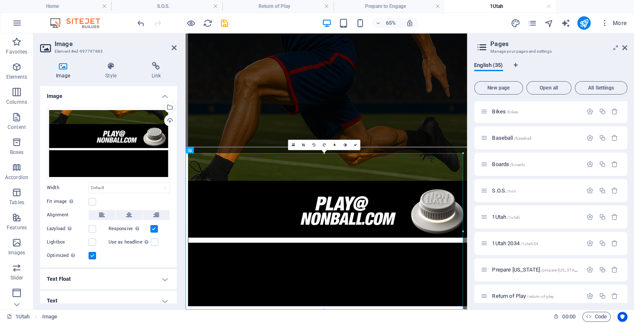
scroll to position [295, 0]
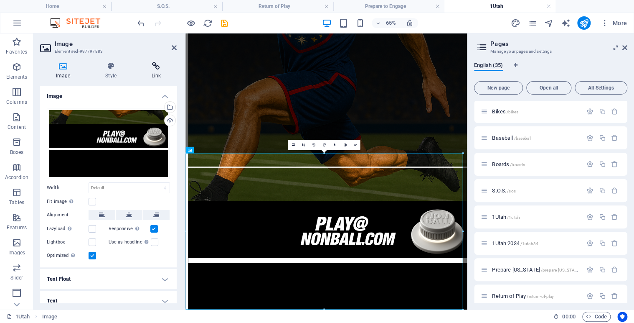
click at [157, 70] on icon at bounding box center [156, 66] width 41 height 8
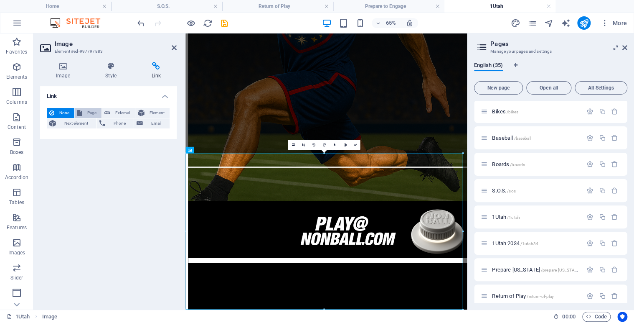
click at [91, 112] on span "Page" at bounding box center [92, 113] width 14 height 10
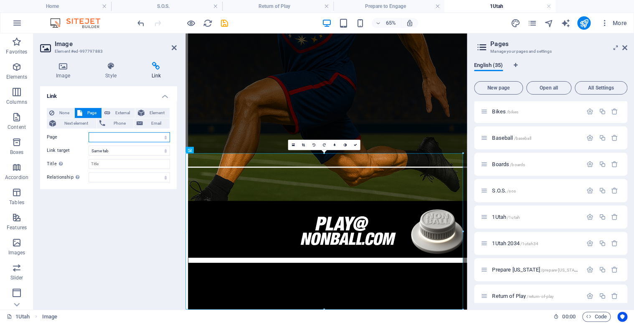
click at [165, 137] on select "Home Legal Notice Privacy Athlete Engagement intro Flite Force 1 [PERSON_NAME] …" at bounding box center [129, 137] width 81 height 10
select select "32"
click at [89, 132] on select "Home Legal Notice Privacy Athlete Engagement intro Flite Force 1 [PERSON_NAME] …" at bounding box center [129, 137] width 81 height 10
click at [354, 144] on icon at bounding box center [354, 144] width 3 height 3
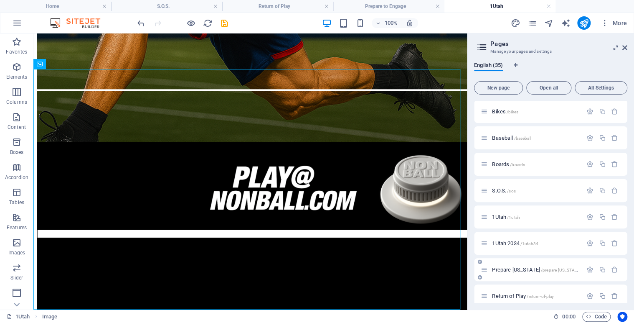
click at [518, 267] on span "Prepare [US_STATE] /prepare-[US_STATE]" at bounding box center [536, 269] width 89 height 6
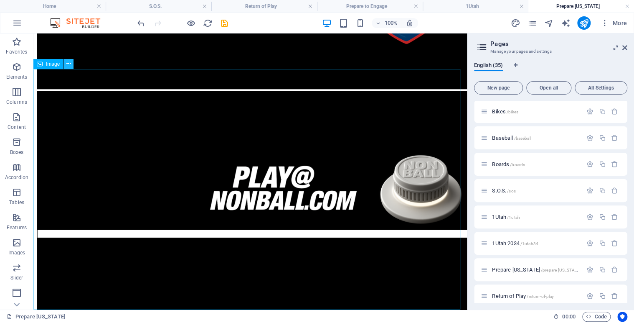
click at [70, 63] on icon at bounding box center [68, 63] width 5 height 9
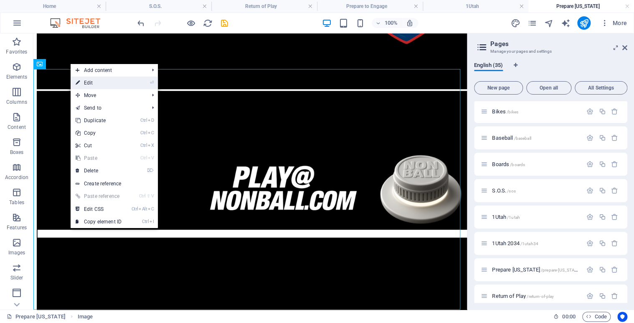
click at [101, 82] on link "⏎ Edit" at bounding box center [99, 82] width 56 height 13
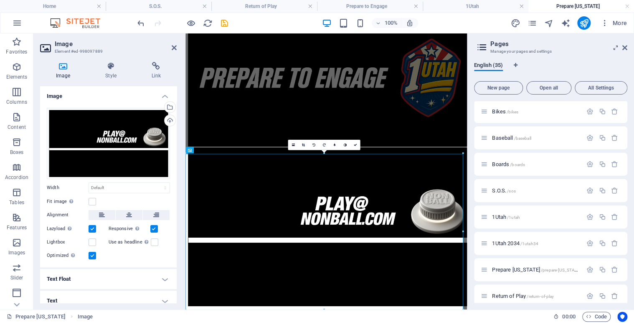
scroll to position [295, 0]
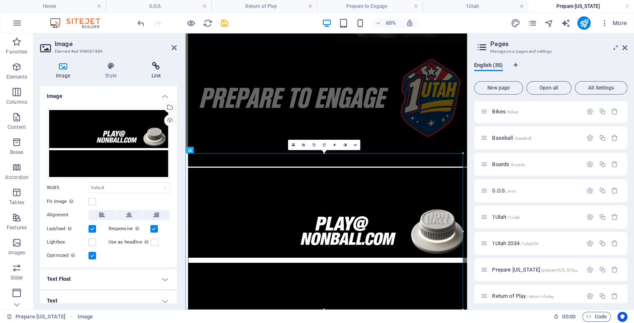
click at [158, 70] on icon at bounding box center [156, 66] width 41 height 8
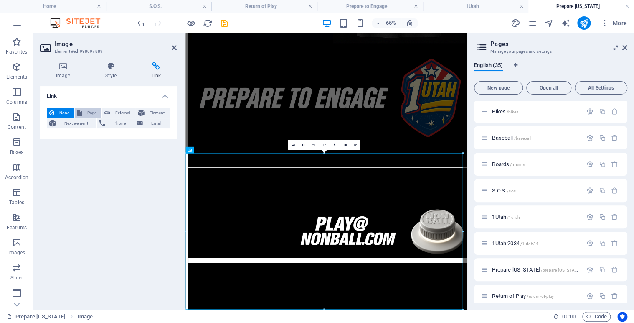
click at [90, 115] on span "Page" at bounding box center [92, 113] width 14 height 10
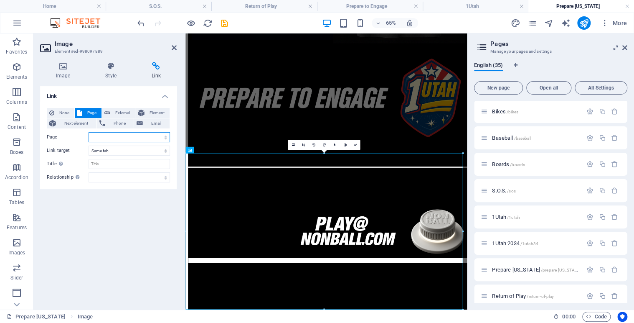
click at [165, 133] on select "Home Legal Notice Privacy Athlete Engagement intro Flite Force 1 [PERSON_NAME] …" at bounding box center [129, 137] width 81 height 10
select select "30"
click at [89, 132] on select "Home Legal Notice Privacy Athlete Engagement intro Flite Force 1 [PERSON_NAME] …" at bounding box center [129, 137] width 81 height 10
click at [355, 147] on link at bounding box center [355, 145] width 10 height 10
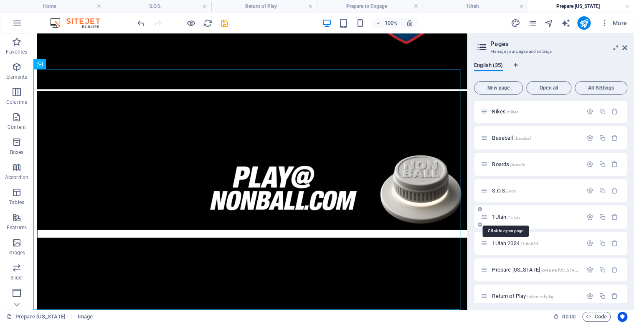
click at [502, 215] on span "1Utah /1utah" at bounding box center [506, 217] width 28 height 6
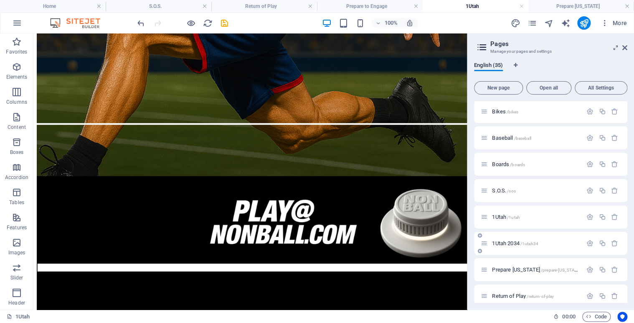
click at [507, 243] on span "1Utah 2034 /1utah34" at bounding box center [515, 243] width 46 height 6
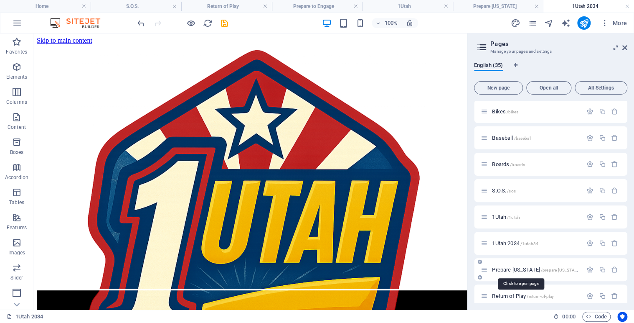
click at [508, 269] on span "Prepare [US_STATE] /prepare-[US_STATE]" at bounding box center [536, 269] width 89 height 6
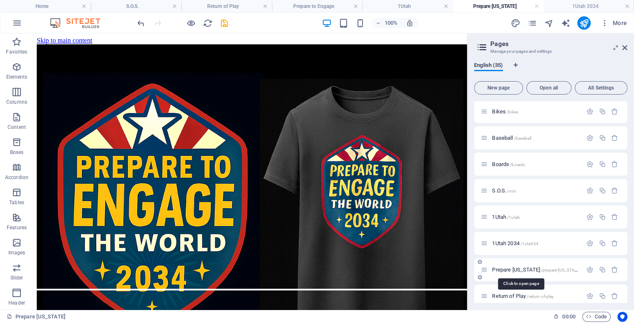
scroll to position [445, 0]
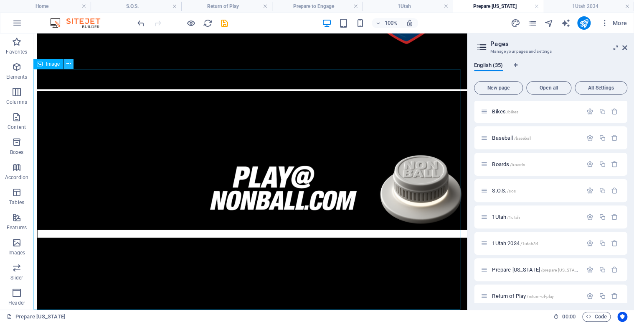
click at [70, 63] on icon at bounding box center [68, 63] width 5 height 9
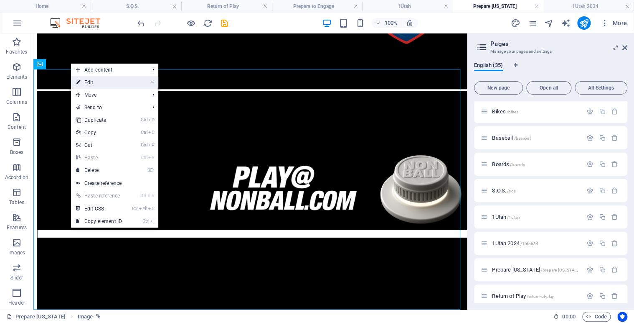
click at [96, 84] on link "⏎ Edit" at bounding box center [99, 82] width 56 height 13
select select "30"
select select
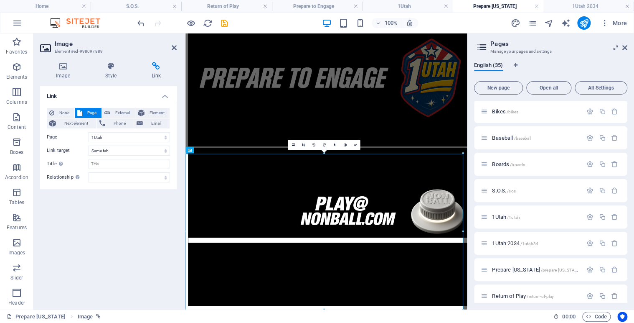
scroll to position [295, 0]
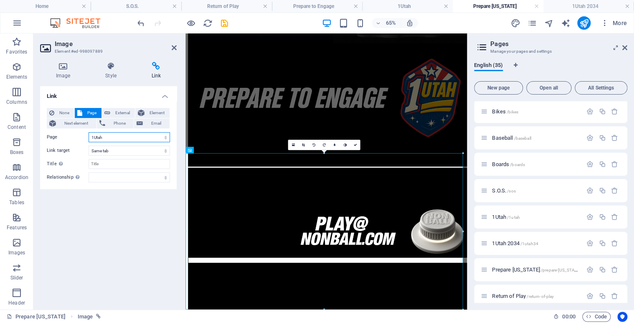
click at [162, 137] on select "Home Legal Notice Privacy Athlete Engagement intro Flite Force 1 [PERSON_NAME] …" at bounding box center [129, 137] width 81 height 10
select select "31"
click at [89, 132] on select "Home Legal Notice Privacy Athlete Engagement intro Flite Force 1 [PERSON_NAME] …" at bounding box center [129, 137] width 81 height 10
click at [355, 146] on icon at bounding box center [354, 144] width 3 height 3
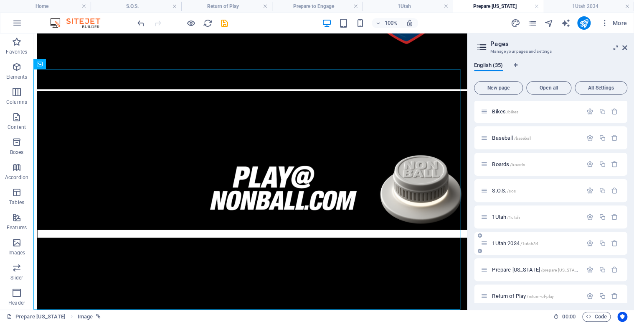
click at [502, 243] on span "1Utah 2034 /1utah34" at bounding box center [515, 243] width 46 height 6
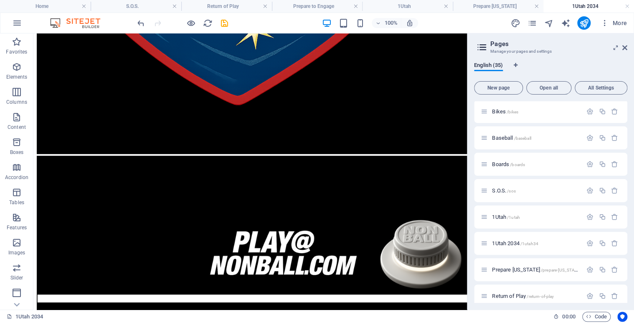
scroll to position [384, 0]
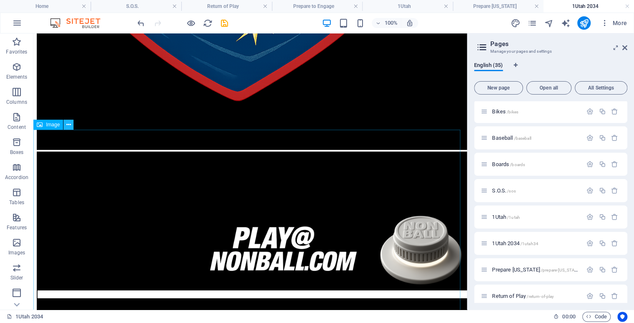
click at [68, 122] on icon at bounding box center [68, 124] width 5 height 9
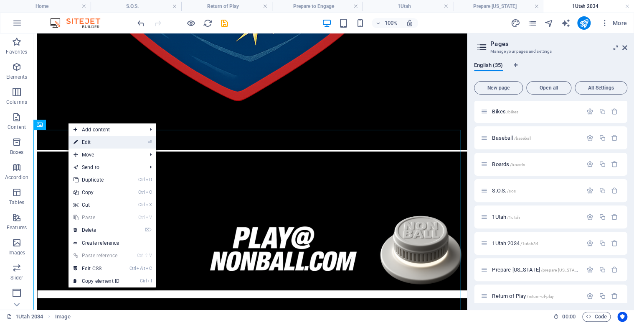
click at [91, 138] on link "⏎ Edit" at bounding box center [97, 142] width 56 height 13
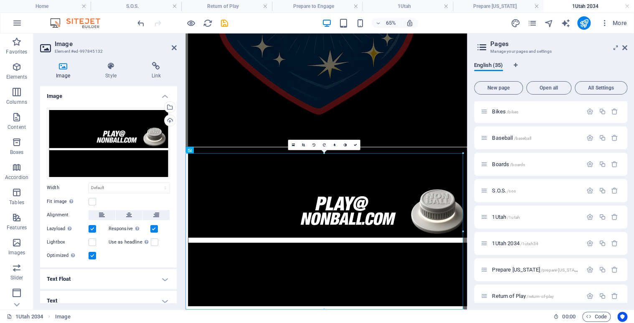
scroll to position [295, 0]
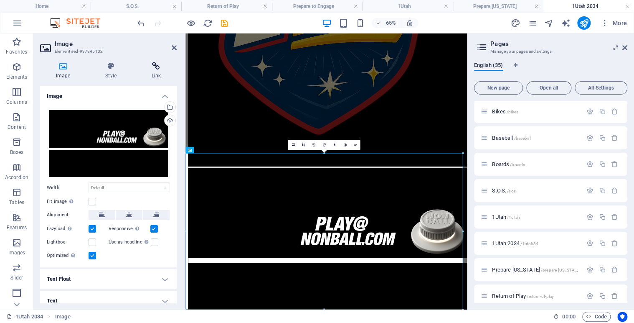
click at [157, 69] on icon at bounding box center [156, 66] width 41 height 8
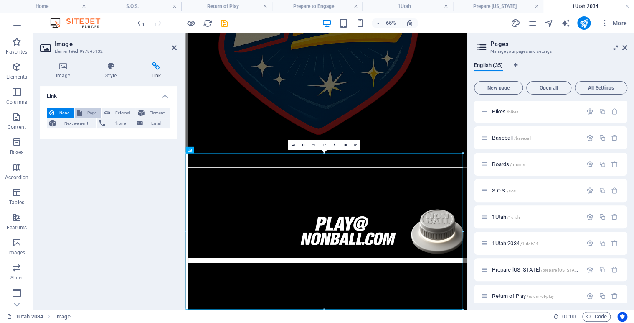
click at [89, 111] on span "Page" at bounding box center [92, 113] width 14 height 10
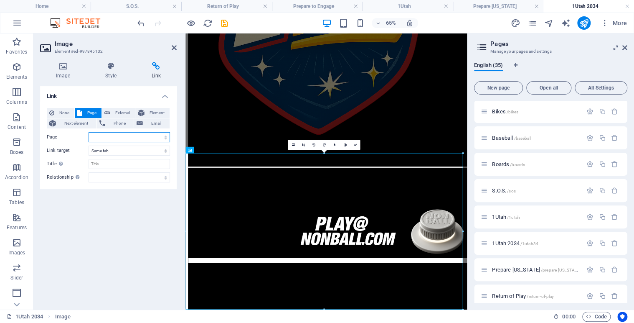
click at [164, 136] on select "Home Legal Notice Privacy Athlete Engagement intro Flite Force 1 [PERSON_NAME] …" at bounding box center [129, 137] width 81 height 10
select select "30"
click at [89, 132] on select "Home Legal Notice Privacy Athlete Engagement intro Flite Force 1 [PERSON_NAME] …" at bounding box center [129, 137] width 81 height 10
click at [356, 144] on icon at bounding box center [354, 144] width 3 height 3
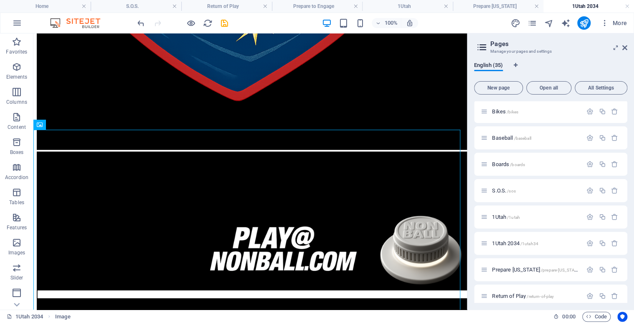
click at [445, 24] on div "100% More" at bounding box center [383, 22] width 495 height 13
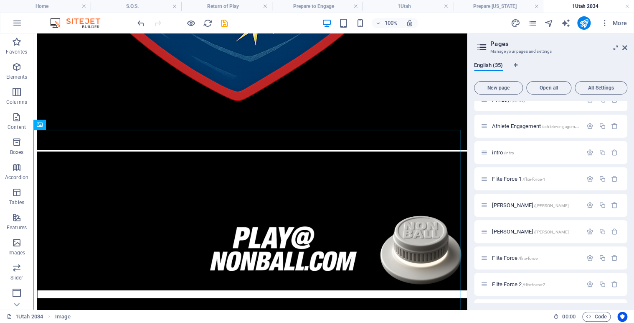
scroll to position [0, 0]
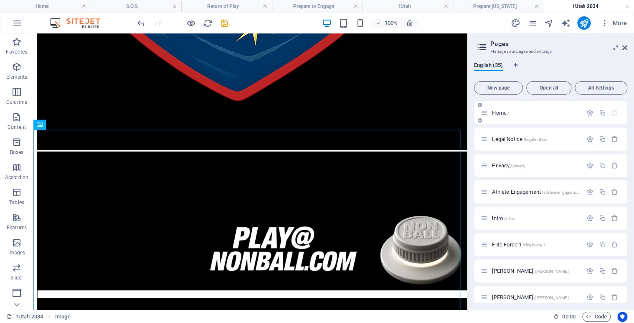
click at [503, 111] on span "Home /" at bounding box center [500, 112] width 17 height 6
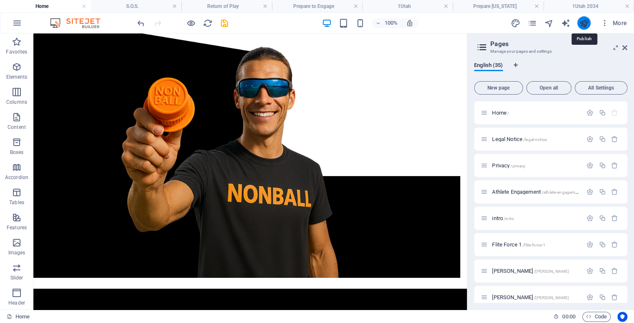
click at [583, 22] on icon "publish" at bounding box center [584, 23] width 10 height 10
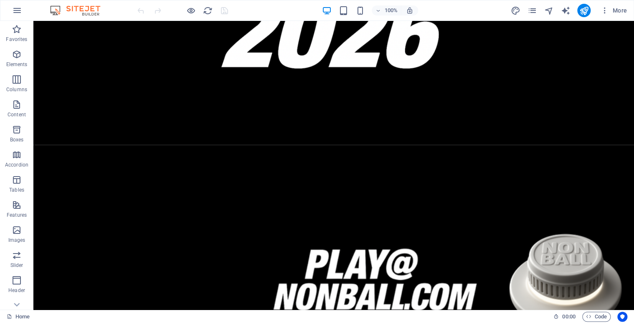
scroll to position [714, 0]
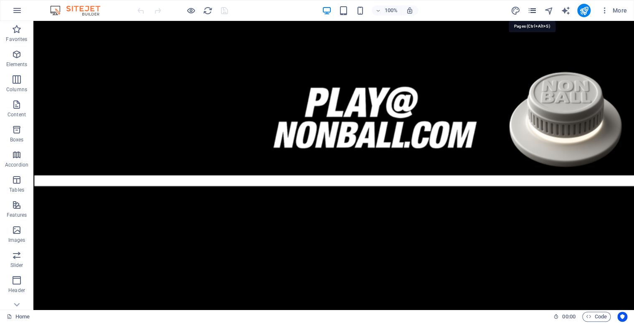
click at [533, 10] on icon "pages" at bounding box center [532, 11] width 10 height 10
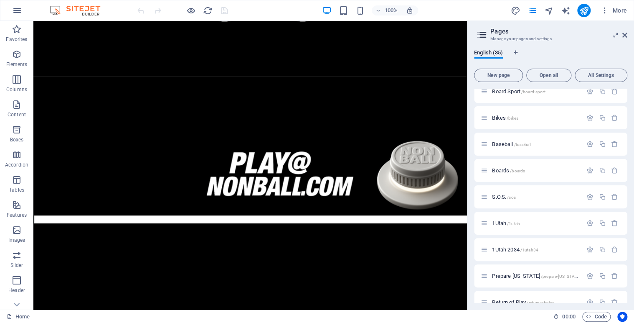
scroll to position [707, 0]
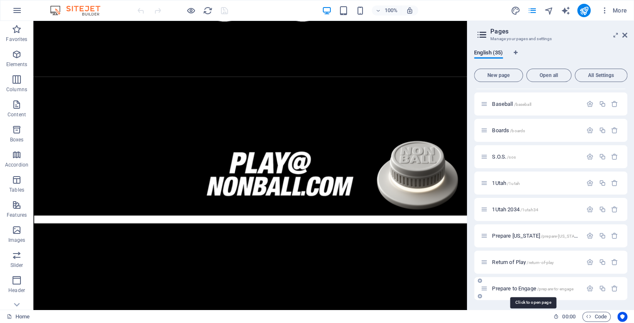
click at [509, 287] on span "Prepare to Engage /prepare-to-engage" at bounding box center [532, 288] width 81 height 6
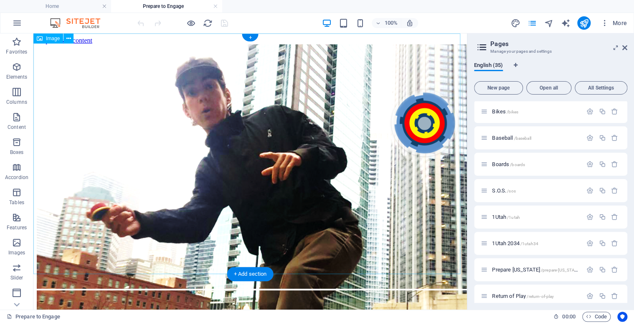
scroll to position [0, 0]
click at [74, 37] on button at bounding box center [69, 38] width 10 height 10
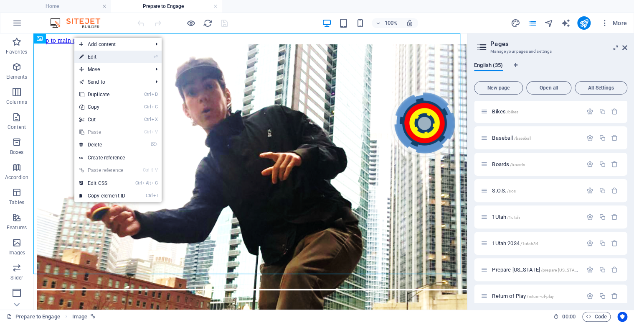
click at [95, 54] on link "⏎ Edit" at bounding box center [102, 57] width 56 height 13
select select "32"
select select
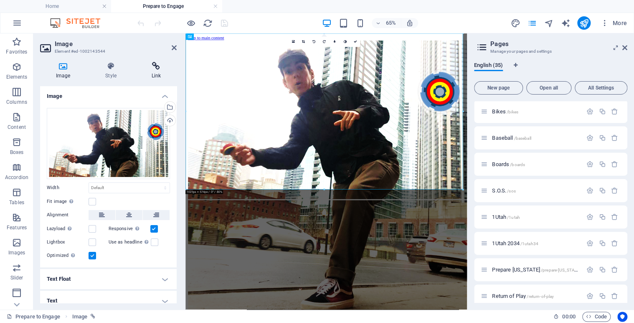
click at [159, 72] on h4 "Link" at bounding box center [156, 71] width 41 height 18
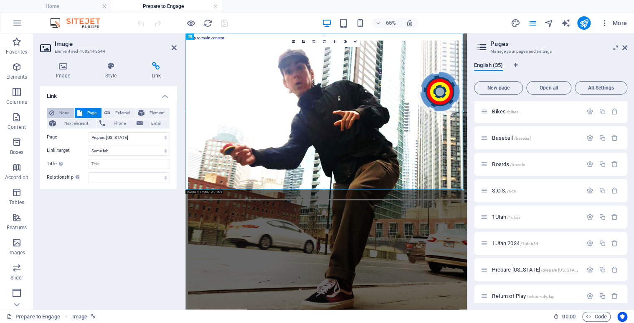
click at [62, 112] on span "None" at bounding box center [64, 113] width 15 height 10
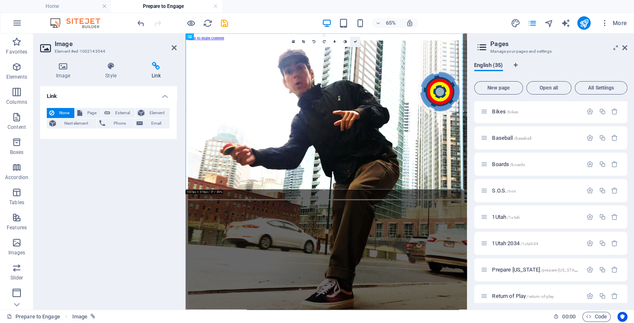
click at [356, 41] on link at bounding box center [355, 42] width 10 height 10
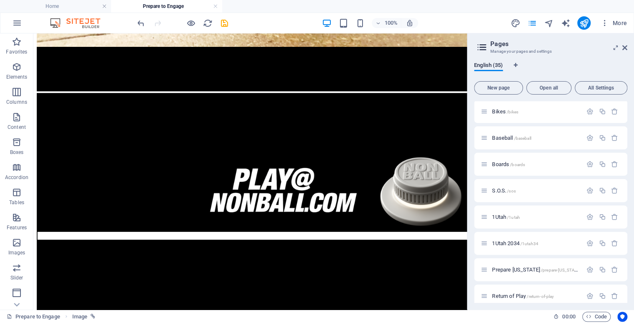
scroll to position [445, 0]
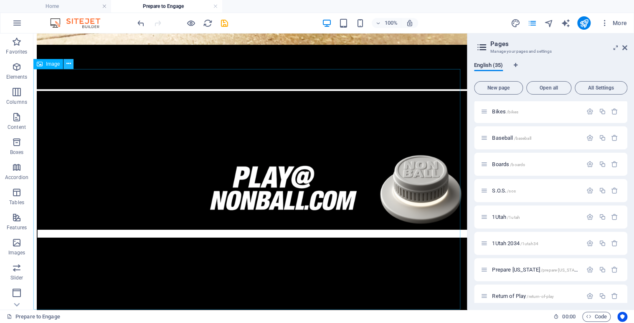
click at [69, 63] on icon at bounding box center [68, 63] width 5 height 9
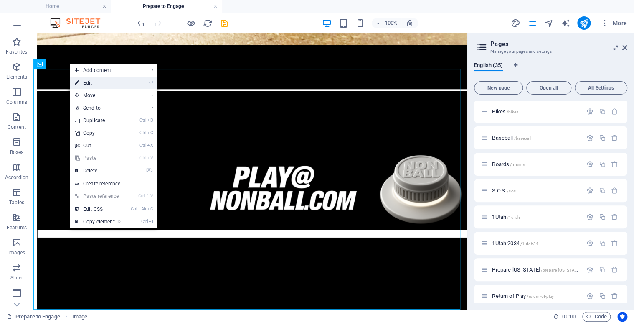
click at [105, 81] on link "⏎ Edit" at bounding box center [98, 82] width 56 height 13
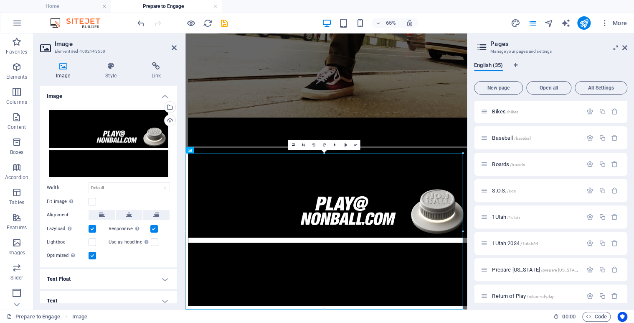
scroll to position [295, 0]
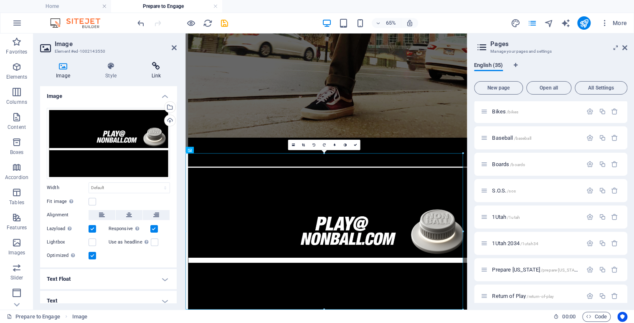
click at [155, 67] on icon at bounding box center [156, 66] width 41 height 8
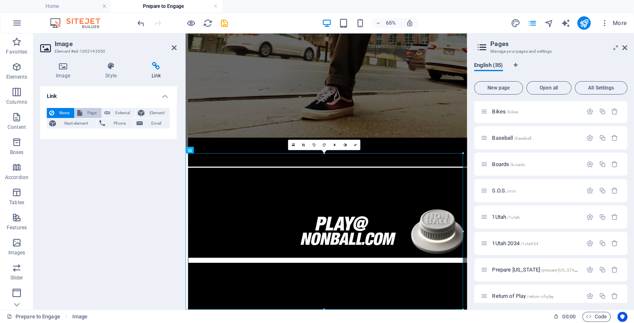
click at [94, 111] on span "Page" at bounding box center [92, 113] width 14 height 10
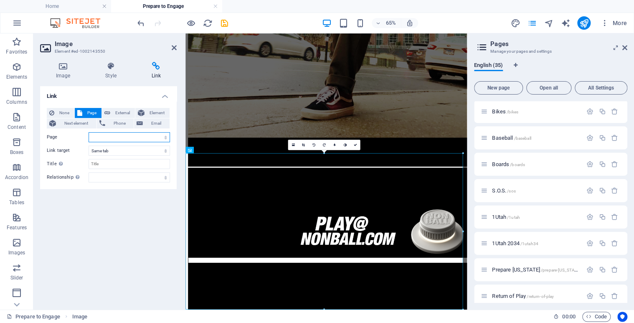
click at [165, 137] on select "Home Legal Notice Privacy Athlete Engagement intro Flite Force 1 [PERSON_NAME] …" at bounding box center [129, 137] width 81 height 10
select select "31"
click at [89, 132] on select "Home Legal Notice Privacy Athlete Engagement intro Flite Force 1 [PERSON_NAME] …" at bounding box center [129, 137] width 81 height 10
click at [356, 145] on icon at bounding box center [354, 144] width 3 height 3
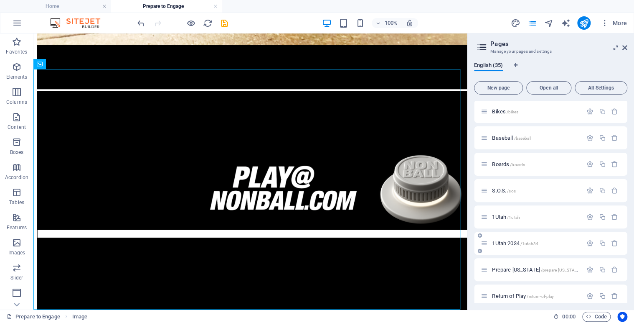
click at [507, 241] on span "1Utah 2034 /1utah34" at bounding box center [515, 243] width 46 height 6
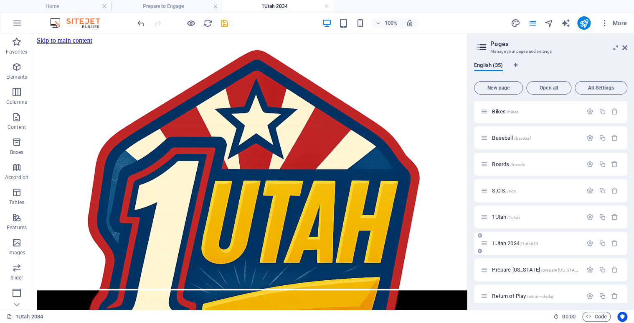
scroll to position [0, 0]
click at [504, 268] on span "Prepare [US_STATE] /prepare-[US_STATE]" at bounding box center [536, 269] width 89 height 6
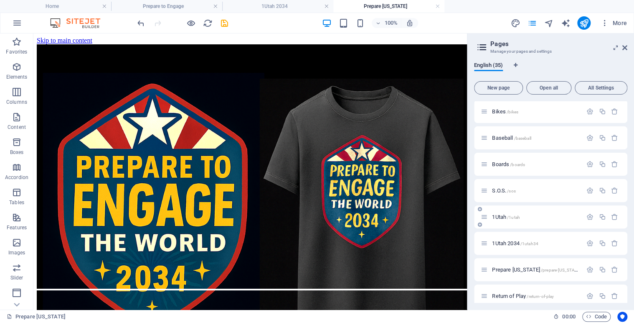
click at [502, 215] on span "1Utah /1utah" at bounding box center [506, 217] width 28 height 6
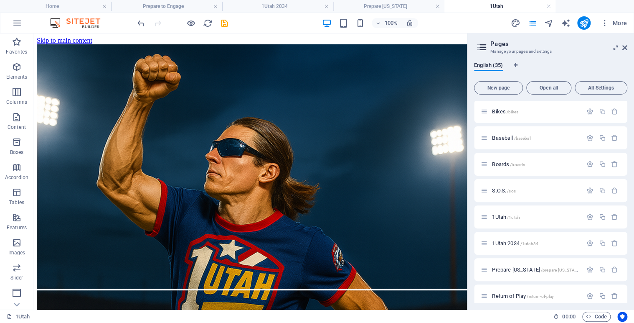
scroll to position [719, 0]
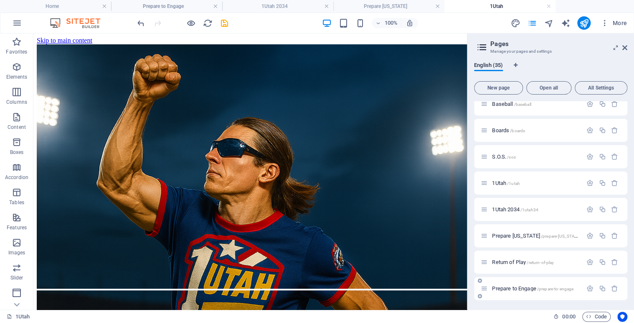
click at [507, 287] on span "Prepare to Engage /prepare-to-engage" at bounding box center [532, 288] width 81 height 6
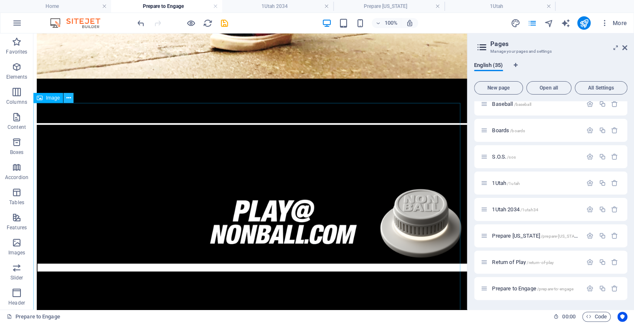
click at [70, 98] on icon at bounding box center [68, 98] width 5 height 9
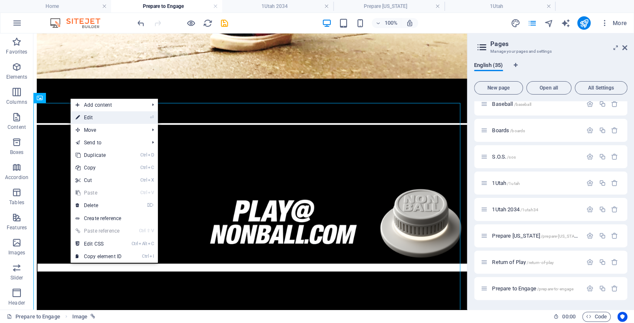
click at [93, 119] on link "⏎ Edit" at bounding box center [99, 117] width 56 height 13
select select "31"
select select
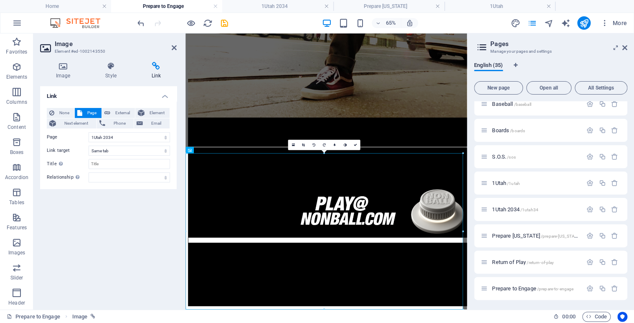
scroll to position [295, 0]
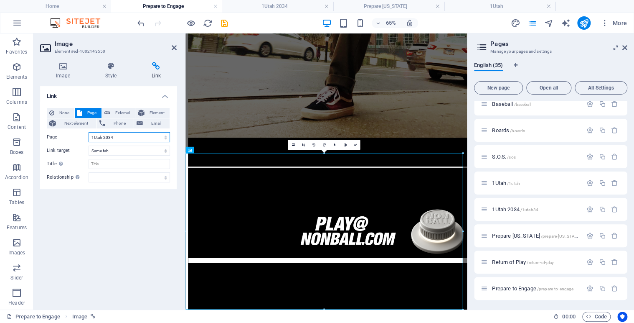
click at [164, 135] on select "Home Legal Notice Privacy Athlete Engagement intro Flite Force 1 [PERSON_NAME] …" at bounding box center [129, 137] width 81 height 10
select select "30"
click at [89, 132] on select "Home Legal Notice Privacy Athlete Engagement intro Flite Force 1 [PERSON_NAME] …" at bounding box center [129, 137] width 81 height 10
click at [354, 144] on icon at bounding box center [354, 144] width 3 height 3
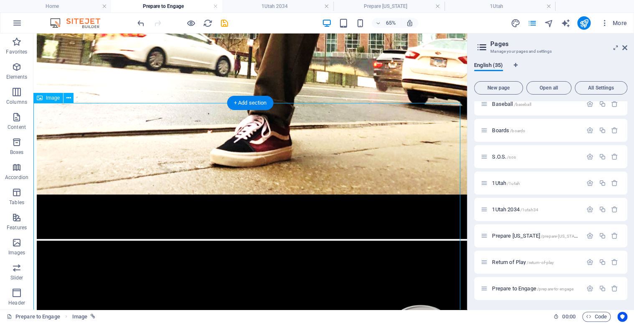
scroll to position [411, 0]
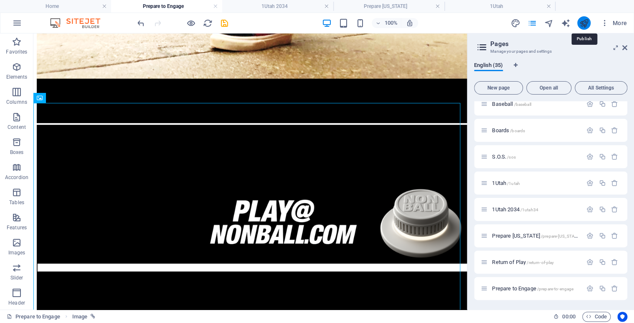
click at [583, 23] on icon "publish" at bounding box center [584, 23] width 10 height 10
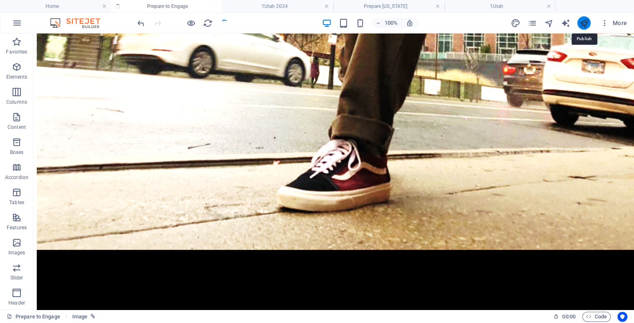
scroll to position [505, 0]
